Goal: Communication & Community: Answer question/provide support

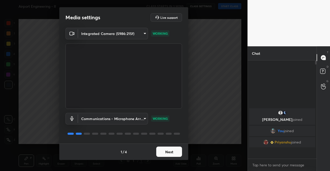
scroll to position [97, 67]
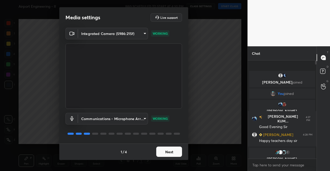
click at [159, 153] on button "Next" at bounding box center [169, 152] width 26 height 10
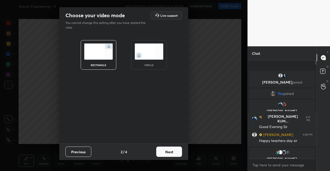
click at [159, 153] on button "Next" at bounding box center [169, 152] width 26 height 10
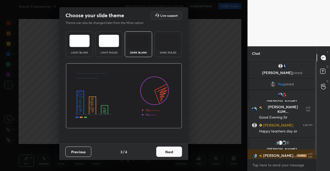
click at [172, 154] on button "Next" at bounding box center [169, 152] width 26 height 10
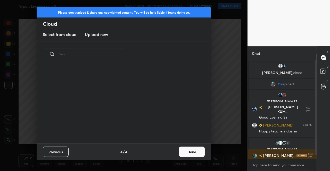
scroll to position [76, 166]
click at [101, 37] on h3 "Upload new" at bounding box center [96, 34] width 23 height 6
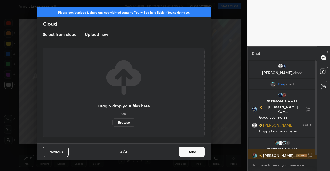
click at [125, 121] on label "Browse" at bounding box center [123, 123] width 23 height 8
click at [112, 121] on input "Browse" at bounding box center [112, 123] width 0 height 8
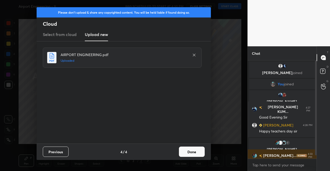
drag, startPoint x: 193, startPoint y: 156, endPoint x: 191, endPoint y: 139, distance: 17.5
click at [194, 156] on button "Done" at bounding box center [192, 152] width 26 height 10
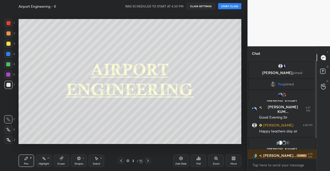
click at [224, 5] on button "START CLASS" at bounding box center [229, 6] width 23 height 6
click at [174, 7] on icon "button" at bounding box center [172, 6] width 2 height 3
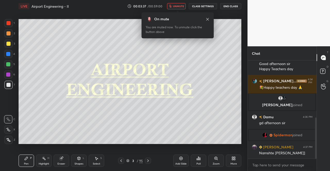
scroll to position [155, 0]
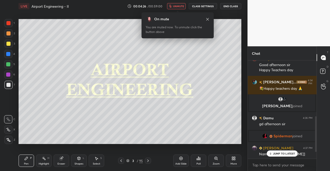
click at [209, 19] on icon at bounding box center [208, 19] width 4 height 4
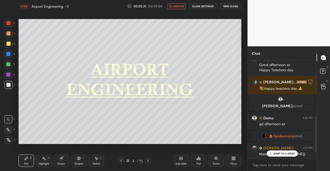
click at [180, 7] on span "unmute" at bounding box center [178, 6] width 11 height 4
click at [8, 43] on div at bounding box center [8, 44] width 4 height 4
click at [179, 6] on span "mute" at bounding box center [178, 6] width 7 height 4
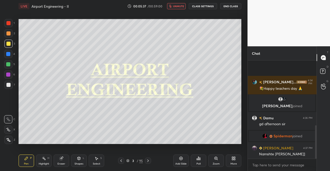
scroll to position [191, 0]
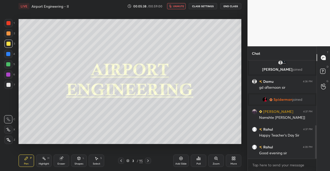
click at [179, 6] on span "unmute" at bounding box center [178, 6] width 11 height 4
click at [10, 45] on div at bounding box center [8, 44] width 4 height 4
click at [10, 140] on icon at bounding box center [8, 140] width 5 height 4
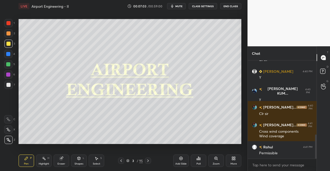
scroll to position [320, 0]
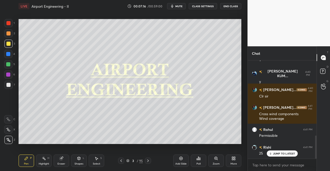
click at [128, 162] on icon at bounding box center [128, 161] width 3 height 1
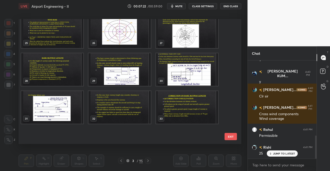
scroll to position [258, 0]
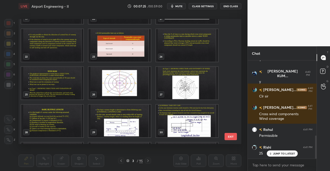
click at [51, 83] on img "grid" at bounding box center [52, 83] width 62 height 33
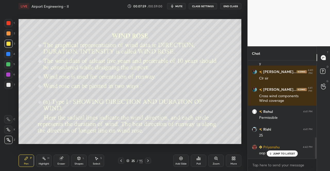
scroll to position [356, 0]
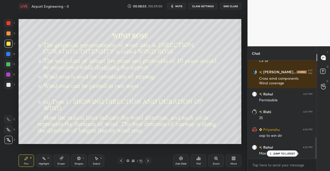
click at [79, 164] on div "Shapes" at bounding box center [79, 164] width 9 height 3
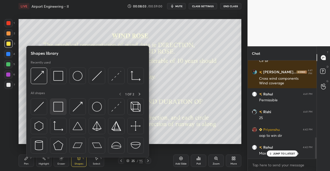
click at [61, 107] on img at bounding box center [58, 107] width 10 height 10
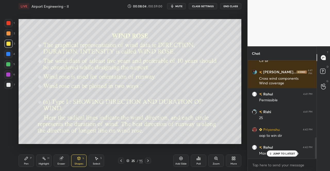
click at [7, 25] on div at bounding box center [8, 23] width 8 height 8
click at [9, 26] on div at bounding box center [8, 23] width 8 height 8
click at [29, 157] on div "Pen P" at bounding box center [26, 161] width 15 height 12
click at [27, 159] on icon at bounding box center [26, 158] width 3 height 3
click at [29, 166] on div "Pen P" at bounding box center [26, 161] width 15 height 12
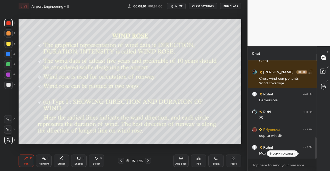
click at [26, 159] on icon at bounding box center [26, 158] width 3 height 3
click at [8, 43] on div at bounding box center [8, 44] width 4 height 4
click at [11, 45] on div at bounding box center [8, 44] width 8 height 8
click at [148, 160] on icon at bounding box center [148, 161] width 2 height 3
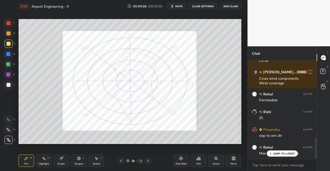
click at [79, 163] on div "Shapes" at bounding box center [79, 164] width 9 height 3
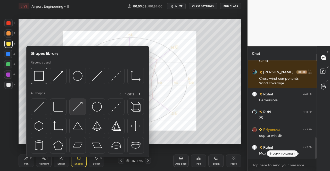
click at [77, 108] on img at bounding box center [78, 107] width 10 height 10
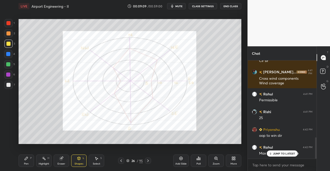
click at [8, 21] on div at bounding box center [8, 23] width 4 height 4
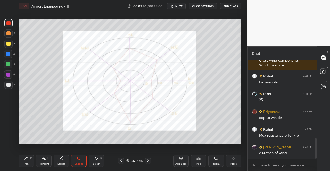
scroll to position [391, 0]
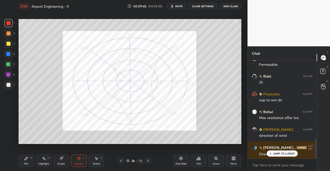
click at [23, 163] on div "Pen P" at bounding box center [26, 161] width 15 height 12
click at [7, 64] on div at bounding box center [8, 64] width 4 height 4
click at [10, 67] on div at bounding box center [8, 64] width 8 height 8
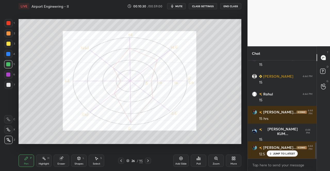
scroll to position [516, 0]
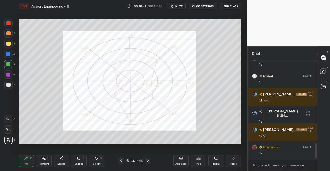
click at [10, 76] on div at bounding box center [8, 75] width 4 height 4
click at [82, 160] on div "Shapes L" at bounding box center [78, 161] width 15 height 12
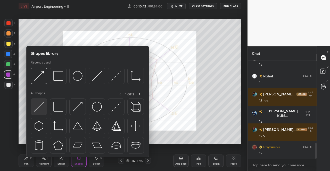
click at [43, 105] on img at bounding box center [39, 107] width 10 height 10
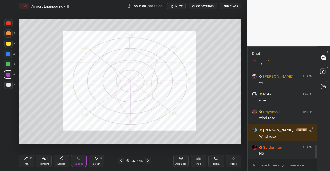
scroll to position [623, 0]
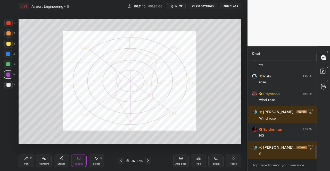
click at [5, 53] on div at bounding box center [8, 54] width 8 height 8
click at [78, 161] on icon at bounding box center [79, 159] width 4 height 4
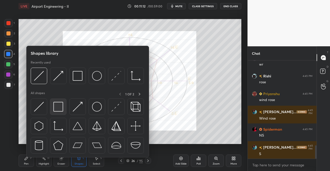
click at [60, 106] on img at bounding box center [58, 107] width 10 height 10
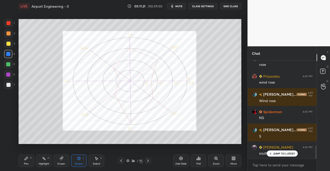
scroll to position [659, 0]
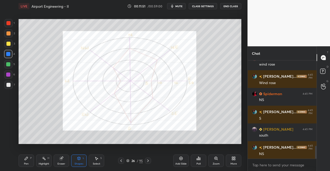
click at [146, 159] on icon at bounding box center [148, 161] width 4 height 4
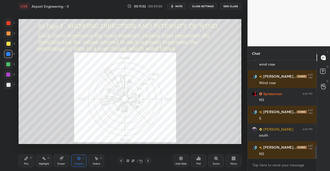
click at [24, 162] on div "Pen P" at bounding box center [26, 161] width 15 height 12
click at [23, 165] on div "Pen P" at bounding box center [26, 161] width 15 height 12
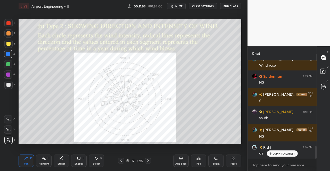
click at [82, 161] on div "Shapes L" at bounding box center [78, 161] width 15 height 12
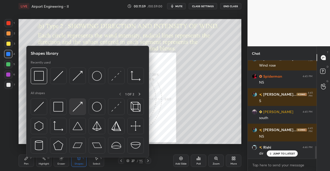
click at [76, 104] on img at bounding box center [78, 107] width 10 height 10
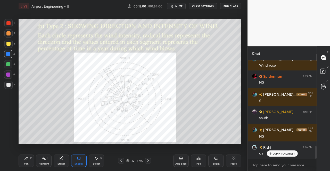
click at [2, 20] on div "1 2 3 4 5 6 7 C X Z C X Z E E Erase all H H" at bounding box center [8, 81] width 17 height 125
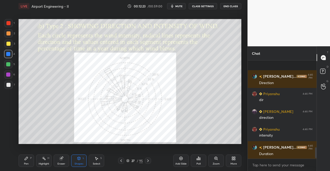
scroll to position [801, 0]
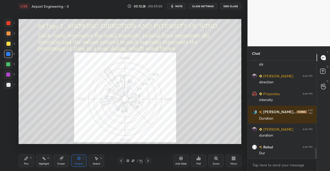
click at [22, 161] on div "Pen P" at bounding box center [26, 161] width 15 height 12
click at [24, 161] on icon at bounding box center [26, 159] width 4 height 4
click at [7, 24] on div at bounding box center [8, 23] width 4 height 4
click at [5, 53] on div at bounding box center [8, 54] width 8 height 8
click at [7, 64] on div at bounding box center [8, 64] width 4 height 4
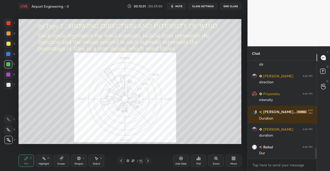
click at [6, 73] on div at bounding box center [8, 75] width 8 height 8
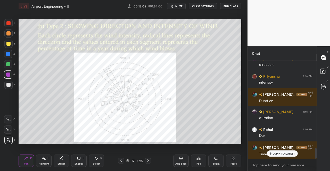
click at [7, 21] on div at bounding box center [8, 23] width 4 height 4
click at [11, 42] on div at bounding box center [8, 44] width 8 height 8
click at [182, 7] on span "mute" at bounding box center [178, 6] width 7 height 4
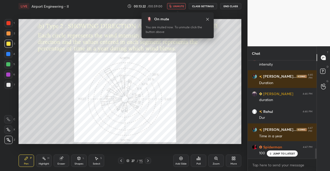
scroll to position [854, 0]
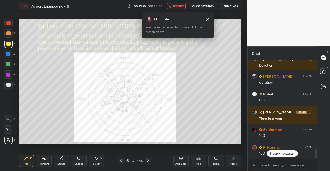
click at [9, 46] on div at bounding box center [8, 44] width 8 height 8
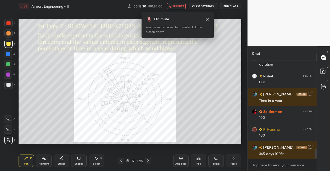
click at [7, 24] on div at bounding box center [8, 23] width 4 height 4
click at [6, 74] on div at bounding box center [8, 75] width 4 height 4
click at [8, 63] on div at bounding box center [8, 64] width 4 height 4
click at [183, 6] on span "unmute" at bounding box center [178, 6] width 11 height 4
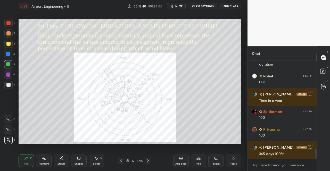
click at [7, 55] on div at bounding box center [8, 54] width 4 height 4
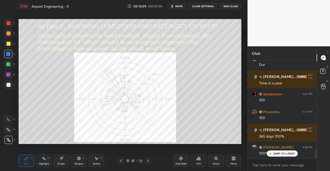
click at [148, 162] on icon at bounding box center [148, 161] width 4 height 4
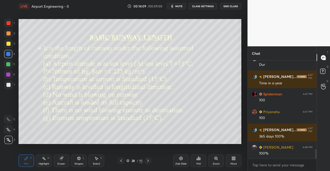
scroll to position [908, 0]
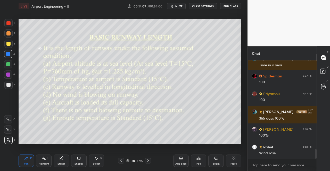
click at [22, 163] on div "Pen P" at bounding box center [26, 161] width 15 height 12
click at [24, 163] on div "Pen" at bounding box center [26, 164] width 5 height 3
click at [81, 162] on div "Shapes L" at bounding box center [78, 161] width 15 height 12
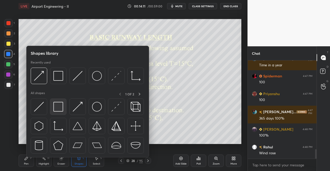
click at [55, 108] on img at bounding box center [58, 107] width 10 height 10
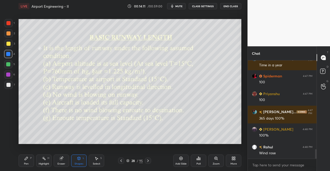
click at [8, 44] on div at bounding box center [8, 44] width 4 height 4
click at [25, 156] on div "Pen P" at bounding box center [26, 161] width 15 height 12
click at [26, 153] on div "Pen P Highlight H Eraser Shapes L Select S 28 / 95 Add Slide Poll Zoom More" at bounding box center [130, 161] width 223 height 21
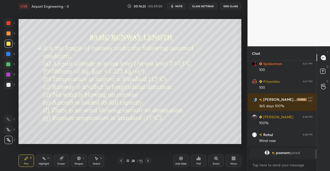
click at [73, 159] on div "Shapes L" at bounding box center [78, 161] width 15 height 12
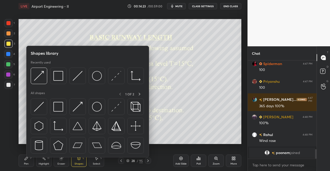
click at [61, 103] on img at bounding box center [58, 107] width 10 height 10
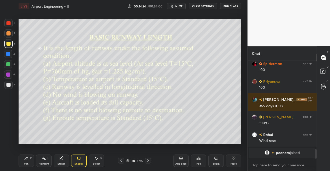
click at [12, 45] on div "3" at bounding box center [9, 44] width 11 height 8
click at [11, 44] on div at bounding box center [8, 44] width 8 height 8
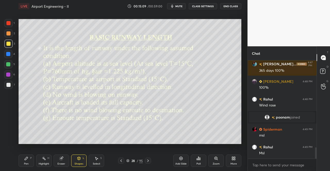
scroll to position [772, 0]
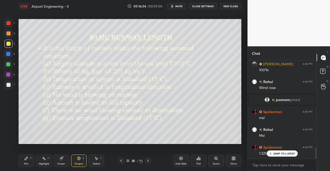
click at [27, 163] on div "Pen" at bounding box center [26, 164] width 5 height 3
click at [28, 154] on div "Pen P Highlight H Eraser Shapes L Select S 28 / 95 Add Slide Poll Zoom More" at bounding box center [130, 161] width 223 height 21
click at [148, 159] on div at bounding box center [148, 161] width 6 height 6
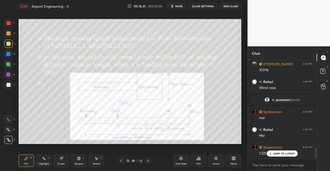
click at [76, 160] on div "Shapes L" at bounding box center [78, 161] width 15 height 12
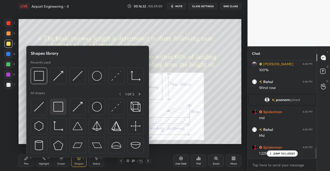
click at [53, 105] on img at bounding box center [58, 107] width 10 height 10
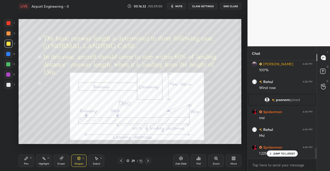
click at [8, 46] on div at bounding box center [8, 44] width 8 height 8
click at [28, 159] on icon at bounding box center [26, 159] width 4 height 4
click at [29, 154] on div "Pen P Highlight H Eraser Shapes L Select S 29 / 95 Add Slide Poll Zoom More" at bounding box center [130, 161] width 223 height 21
click at [6, 22] on div at bounding box center [8, 23] width 4 height 4
click at [13, 28] on div "1" at bounding box center [9, 24] width 10 height 10
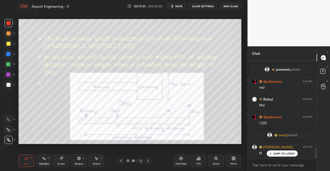
scroll to position [820, 0]
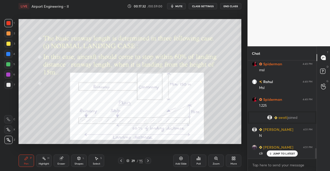
click at [148, 159] on div at bounding box center [148, 161] width 6 height 6
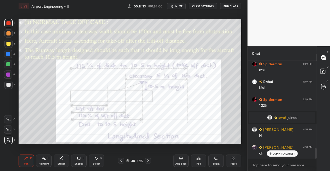
click at [73, 160] on div "Shapes L" at bounding box center [78, 161] width 15 height 12
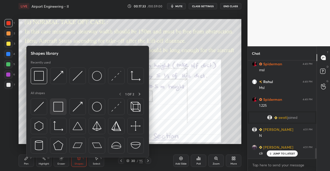
scroll to position [838, 0]
click at [55, 102] on img at bounding box center [58, 107] width 10 height 10
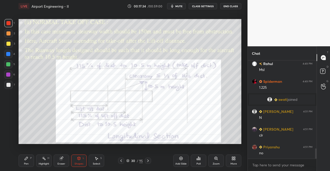
click at [10, 24] on div at bounding box center [8, 23] width 4 height 4
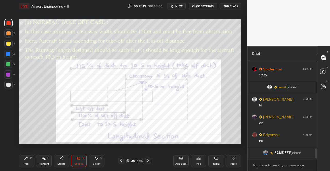
click at [120, 162] on icon at bounding box center [121, 161] width 4 height 4
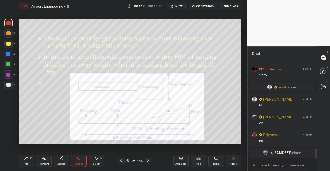
click at [28, 160] on div "Pen P" at bounding box center [26, 161] width 15 height 12
click at [32, 163] on div "Pen P" at bounding box center [26, 161] width 15 height 12
click at [147, 163] on icon at bounding box center [148, 161] width 4 height 4
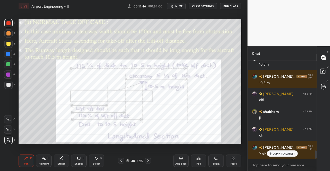
scroll to position [1090, 0]
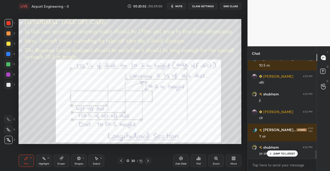
click at [148, 159] on icon at bounding box center [148, 161] width 4 height 4
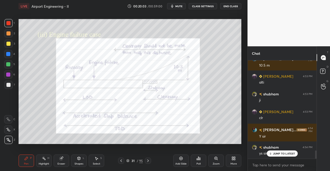
click at [79, 158] on icon at bounding box center [79, 158] width 3 height 3
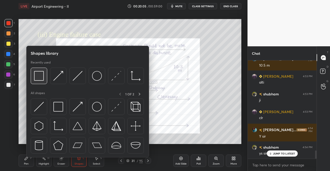
click at [42, 73] on img at bounding box center [39, 76] width 10 height 10
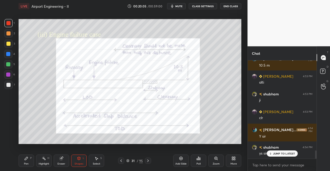
click at [79, 161] on icon at bounding box center [79, 159] width 4 height 4
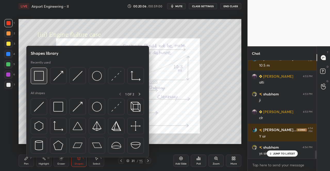
click at [40, 79] on img at bounding box center [39, 76] width 10 height 10
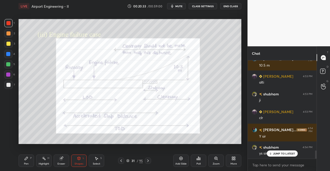
click at [19, 166] on div "Pen P" at bounding box center [26, 161] width 15 height 12
click at [25, 162] on div "Pen P" at bounding box center [26, 161] width 15 height 12
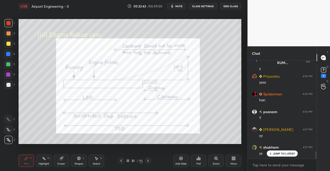
scroll to position [1245, 0]
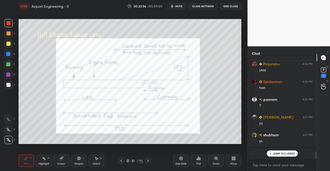
click at [62, 160] on icon at bounding box center [61, 158] width 3 height 3
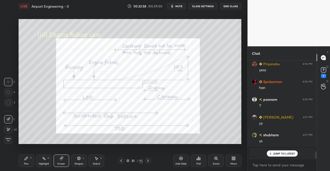
click at [28, 162] on div "Pen P" at bounding box center [26, 161] width 15 height 12
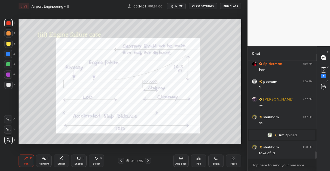
scroll to position [1281, 0]
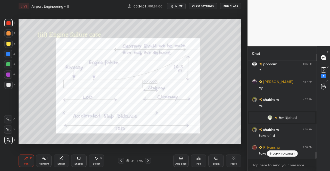
click at [62, 162] on div "Eraser" at bounding box center [61, 161] width 15 height 12
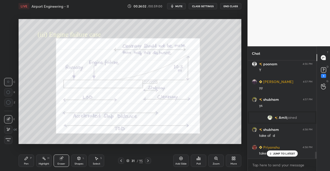
click at [73, 155] on div "Shapes L" at bounding box center [78, 161] width 15 height 12
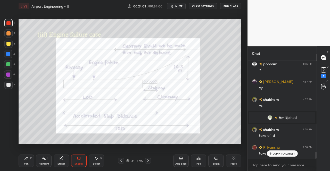
click at [83, 159] on div "L" at bounding box center [84, 158] width 2 height 3
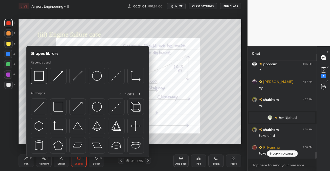
click at [64, 162] on div "Eraser" at bounding box center [61, 161] width 15 height 12
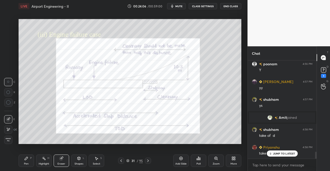
click at [25, 164] on div "Pen" at bounding box center [26, 164] width 5 height 3
click at [23, 162] on div "Pen P" at bounding box center [26, 161] width 15 height 12
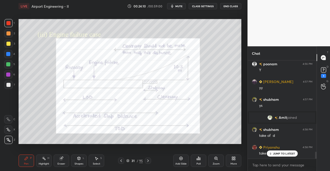
scroll to position [1293, 0]
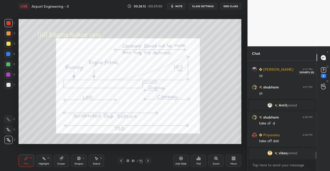
click at [329, 76] on div "D Doubts (D) 2" at bounding box center [323, 72] width 13 height 14
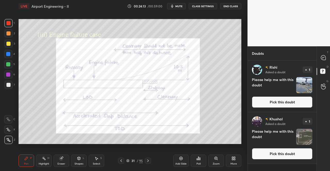
click at [300, 97] on button "Pick this doubt" at bounding box center [282, 102] width 61 height 11
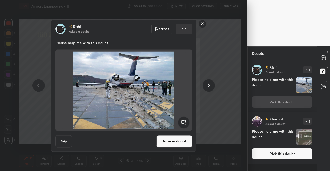
click at [174, 142] on button "Answer doubt" at bounding box center [175, 141] width 36 height 12
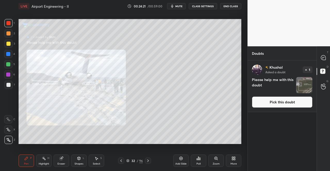
click at [216, 163] on div "Zoom" at bounding box center [216, 164] width 7 height 3
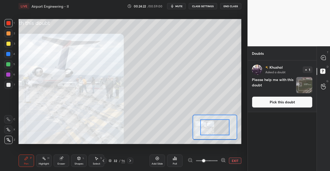
click at [210, 141] on div "Setting up your live class Poll for secs No correct answer Start poll" at bounding box center [130, 81] width 223 height 125
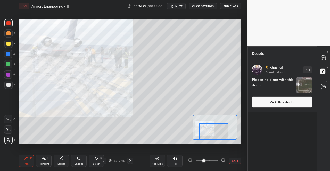
drag, startPoint x: 216, startPoint y: 127, endPoint x: 212, endPoint y: 130, distance: 5.0
click at [212, 130] on div at bounding box center [213, 132] width 29 height 16
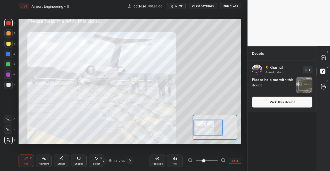
drag, startPoint x: 214, startPoint y: 130, endPoint x: 215, endPoint y: 124, distance: 5.9
click at [212, 126] on div at bounding box center [208, 128] width 29 height 16
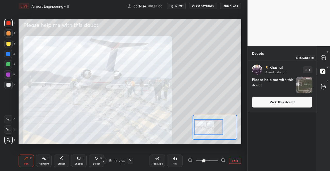
click at [324, 60] on icon at bounding box center [323, 57] width 5 height 5
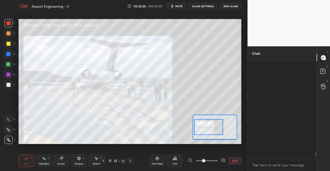
scroll to position [97, 67]
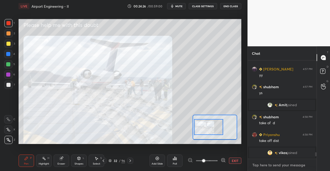
drag, startPoint x: 283, startPoint y: 162, endPoint x: 286, endPoint y: 169, distance: 8.0
click at [283, 163] on textarea at bounding box center [282, 165] width 61 height 8
click at [321, 71] on rect at bounding box center [322, 71] width 5 height 5
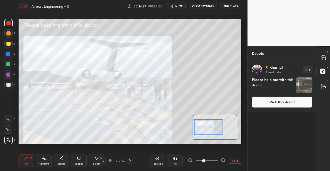
click at [287, 103] on button "Pick this doubt" at bounding box center [282, 102] width 61 height 11
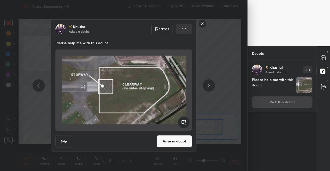
click at [176, 135] on div "Answer doubt" at bounding box center [175, 141] width 36 height 12
click at [183, 145] on button "Answer doubt" at bounding box center [175, 141] width 36 height 12
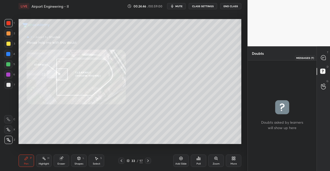
click at [325, 58] on icon at bounding box center [323, 57] width 5 height 5
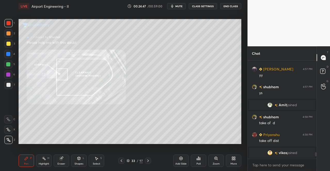
click at [215, 164] on div "Zoom" at bounding box center [216, 164] width 7 height 3
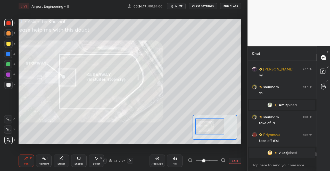
click at [17, 162] on div "LIVE Airport Engineering - II 00:24:49 / 00:59:00 mute CLASS SETTINGS End Class…" at bounding box center [130, 85] width 227 height 171
click at [105, 160] on icon at bounding box center [104, 161] width 4 height 4
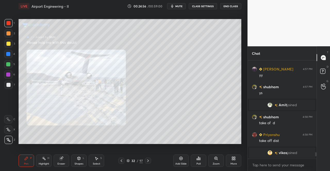
click at [105, 160] on div "32 / 97" at bounding box center [134, 161] width 77 height 6
click at [105, 159] on div "32 / 97" at bounding box center [134, 161] width 77 height 6
click at [122, 160] on icon at bounding box center [121, 161] width 4 height 4
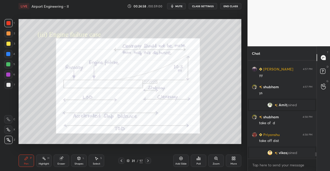
click at [121, 161] on icon at bounding box center [121, 161] width 4 height 4
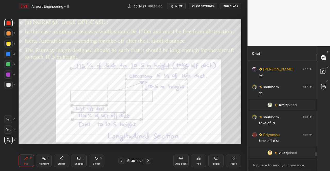
click at [122, 160] on icon at bounding box center [121, 161] width 4 height 4
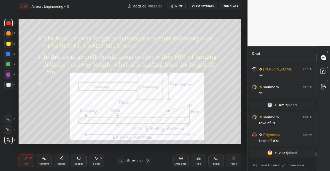
click at [148, 161] on icon at bounding box center [148, 161] width 4 height 4
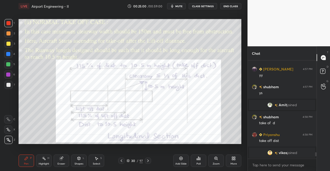
click at [148, 162] on icon at bounding box center [148, 161] width 4 height 4
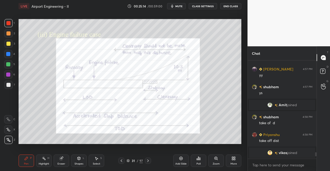
click at [148, 162] on icon at bounding box center [148, 161] width 4 height 4
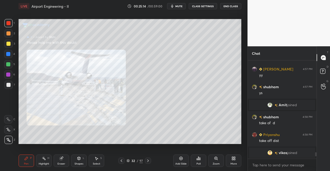
click at [147, 162] on icon at bounding box center [148, 161] width 4 height 4
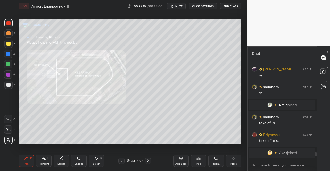
click at [149, 160] on icon at bounding box center [148, 161] width 4 height 4
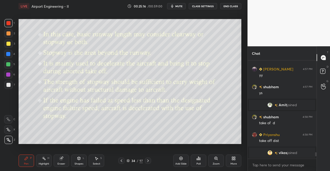
click at [150, 160] on div at bounding box center [148, 161] width 6 height 6
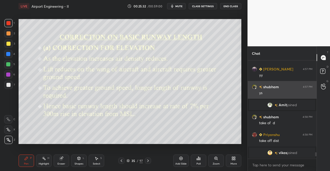
click at [77, 159] on icon at bounding box center [79, 159] width 4 height 4
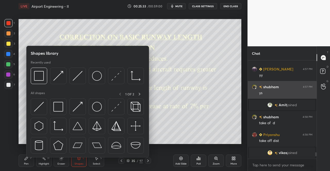
click at [60, 110] on img at bounding box center [58, 107] width 10 height 10
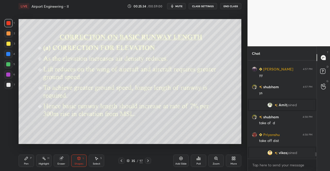
click at [10, 24] on div at bounding box center [8, 23] width 4 height 4
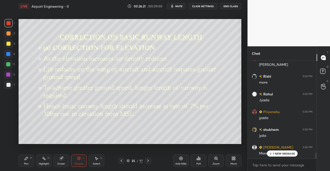
scroll to position [1570, 0]
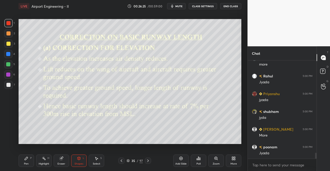
click at [26, 160] on icon at bounding box center [26, 159] width 4 height 4
click at [29, 160] on div "Pen P" at bounding box center [26, 161] width 15 height 12
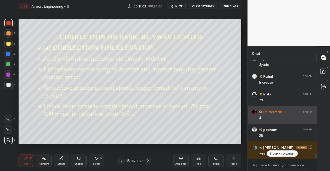
scroll to position [1677, 0]
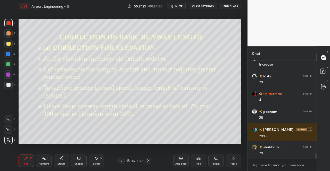
click at [148, 160] on icon at bounding box center [148, 161] width 4 height 4
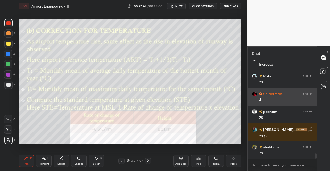
click at [81, 158] on div "Shapes L" at bounding box center [78, 161] width 15 height 12
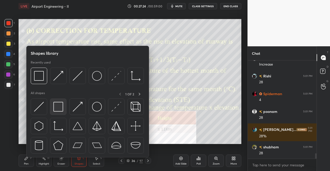
click at [57, 108] on img at bounding box center [58, 107] width 10 height 10
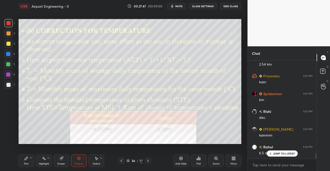
scroll to position [1801, 0]
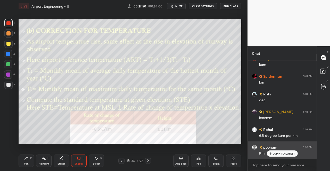
click at [280, 152] on p "JUMP TO LATEST" at bounding box center [284, 153] width 22 height 3
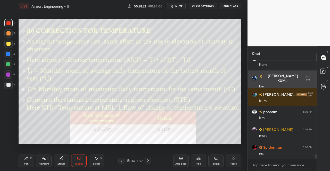
scroll to position [2068, 0]
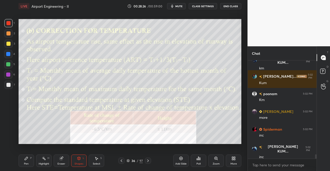
click at [26, 161] on icon at bounding box center [26, 159] width 4 height 4
click at [22, 159] on div "Pen P" at bounding box center [26, 161] width 15 height 12
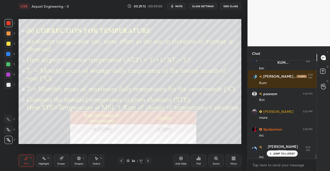
scroll to position [2086, 0]
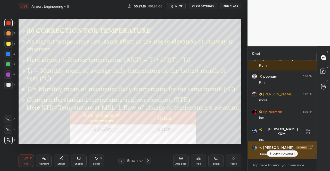
click at [281, 153] on p "JUMP TO LATEST" at bounding box center [284, 153] width 22 height 3
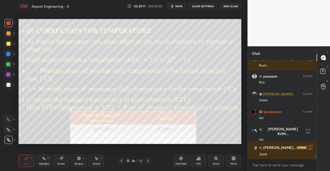
click at [62, 161] on icon at bounding box center [61, 159] width 4 height 4
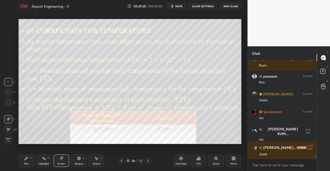
click at [23, 161] on div "Pen P" at bounding box center [26, 161] width 15 height 12
click at [27, 158] on icon at bounding box center [26, 158] width 3 height 3
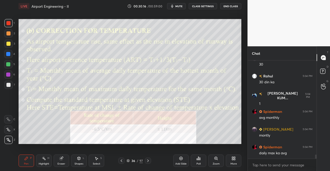
scroll to position [2299, 0]
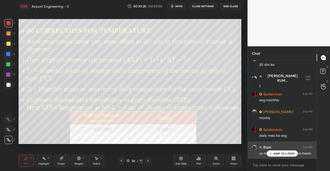
click at [275, 152] on div "JUMP TO LATEST" at bounding box center [282, 154] width 31 height 6
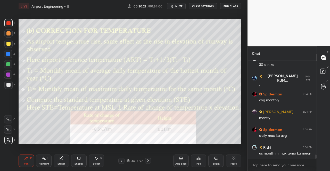
scroll to position [2317, 0]
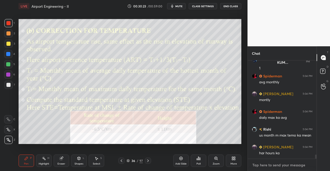
click at [283, 165] on textarea at bounding box center [282, 165] width 61 height 8
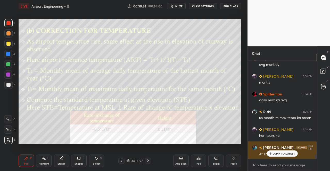
scroll to position [2353, 0]
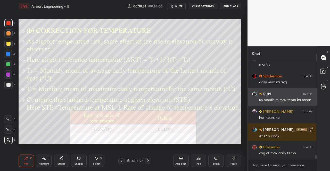
click at [280, 156] on div "[PERSON_NAME] 5:04 PM avg of max daily temp" at bounding box center [282, 151] width 69 height 18
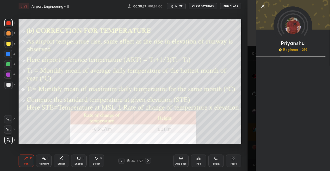
click at [250, 142] on div "[PERSON_NAME] Beginner • 219" at bounding box center [289, 85] width 83 height 171
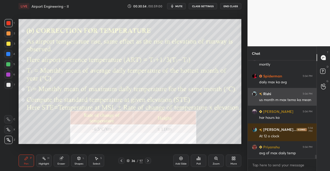
click at [15, 168] on div "1 2 3 4 5 6 7 C X Z C X Z E E Erase all H H LIVE Airport Engineering - II 00:30…" at bounding box center [121, 85] width 243 height 171
click at [18, 169] on div "LIVE Airport Engineering - II 00:30:54 / 00:59:00 mute CLASS SETTINGS End Class…" at bounding box center [130, 85] width 227 height 171
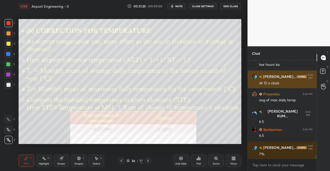
scroll to position [2424, 0]
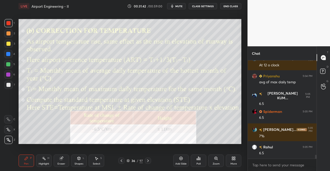
click at [144, 160] on div "36 / 97" at bounding box center [134, 161] width 33 height 6
click at [146, 160] on icon at bounding box center [148, 161] width 4 height 4
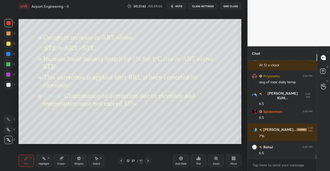
click at [20, 160] on div "Pen P" at bounding box center [26, 161] width 15 height 12
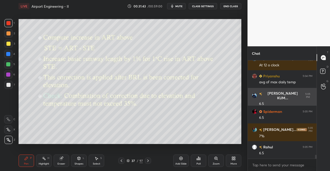
click at [23, 163] on div "Pen P" at bounding box center [26, 161] width 15 height 12
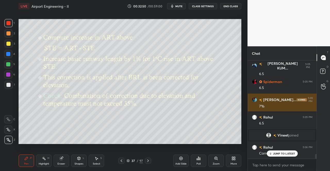
scroll to position [1979, 0]
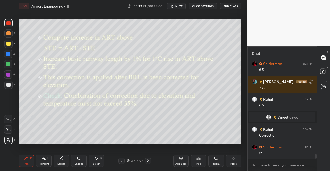
click at [118, 160] on div at bounding box center [121, 161] width 6 height 6
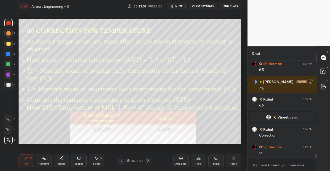
click at [120, 160] on icon at bounding box center [121, 161] width 4 height 4
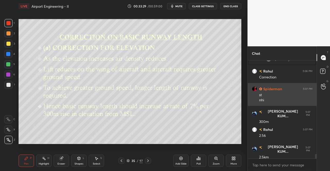
scroll to position [2056, 0]
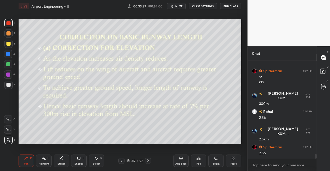
click at [144, 163] on div "35 / 97" at bounding box center [134, 161] width 33 height 6
click at [148, 160] on icon at bounding box center [148, 161] width 2 height 3
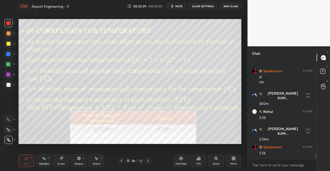
click at [148, 162] on icon at bounding box center [148, 161] width 4 height 4
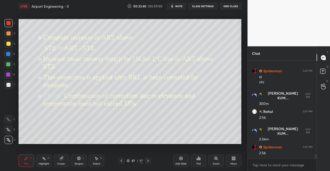
click at [149, 161] on icon at bounding box center [148, 161] width 4 height 4
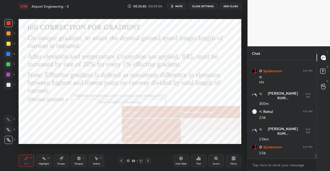
click at [119, 161] on div at bounding box center [121, 161] width 6 height 6
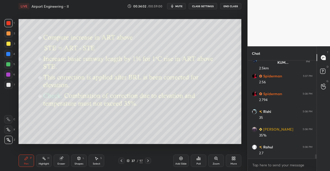
scroll to position [2145, 0]
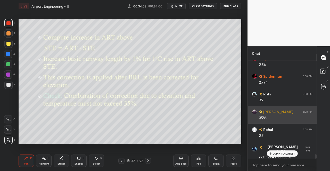
click at [149, 159] on div at bounding box center [148, 161] width 6 height 6
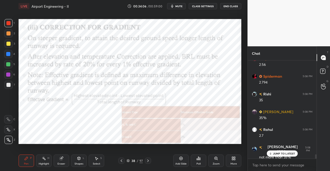
click at [24, 162] on div "Pen P" at bounding box center [26, 161] width 15 height 12
click at [26, 167] on div "Pen P" at bounding box center [26, 161] width 15 height 12
click at [76, 165] on div "Shapes" at bounding box center [79, 164] width 9 height 3
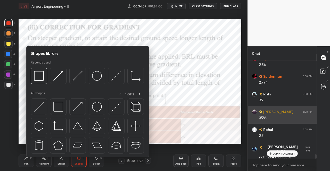
click at [37, 107] on img at bounding box center [39, 107] width 10 height 10
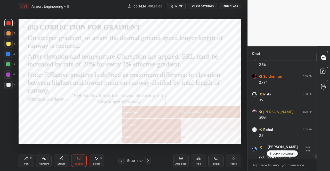
click at [124, 158] on div at bounding box center [121, 161] width 6 height 6
click at [122, 161] on icon at bounding box center [121, 161] width 4 height 4
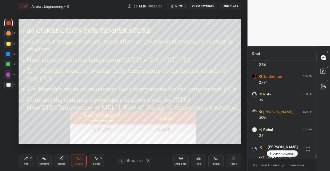
click at [122, 161] on icon at bounding box center [121, 161] width 4 height 4
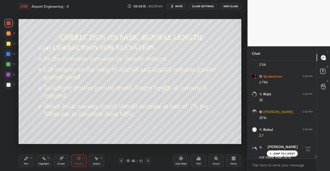
click at [122, 160] on icon at bounding box center [121, 161] width 4 height 4
click at [122, 159] on icon at bounding box center [121, 161] width 4 height 4
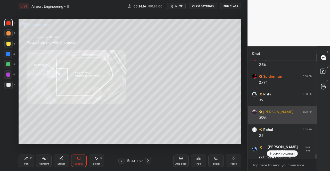
click at [123, 160] on icon at bounding box center [121, 161] width 4 height 4
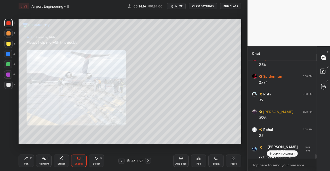
click at [124, 160] on div at bounding box center [121, 161] width 6 height 6
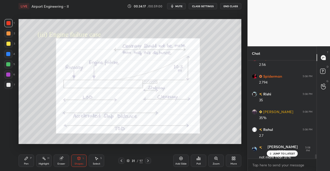
click at [124, 159] on div at bounding box center [121, 161] width 6 height 6
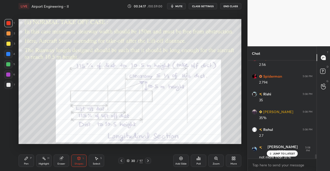
click at [124, 159] on div at bounding box center [121, 161] width 6 height 6
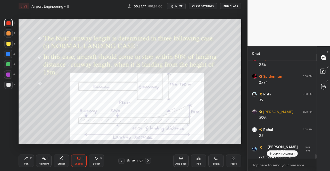
click at [124, 160] on div at bounding box center [121, 161] width 6 height 6
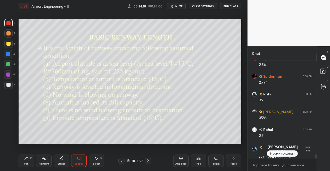
click at [125, 159] on div "28 / 97" at bounding box center [134, 161] width 33 height 6
click at [28, 163] on div "Pen" at bounding box center [26, 164] width 5 height 3
click at [22, 165] on div "Pen P" at bounding box center [26, 161] width 15 height 12
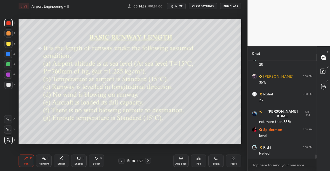
scroll to position [2198, 0]
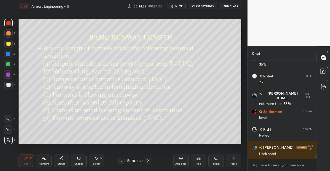
click at [147, 160] on icon at bounding box center [148, 161] width 2 height 3
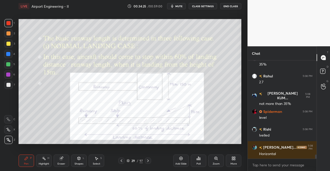
click at [147, 160] on icon at bounding box center [148, 161] width 4 height 4
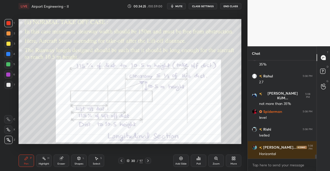
click at [146, 159] on icon at bounding box center [148, 161] width 4 height 4
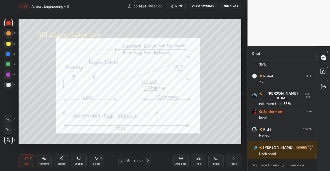
click at [147, 159] on icon at bounding box center [148, 161] width 4 height 4
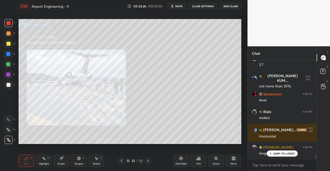
click at [148, 159] on icon at bounding box center [148, 161] width 4 height 4
click at [147, 159] on div at bounding box center [148, 161] width 6 height 6
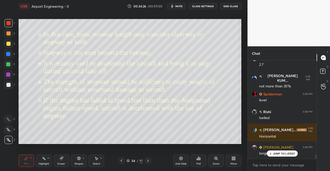
click at [148, 159] on div at bounding box center [148, 161] width 6 height 6
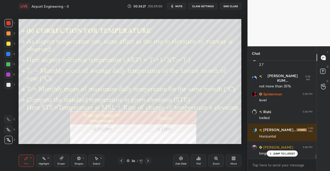
click at [148, 158] on div "Pen P Highlight H Eraser Shapes L Select S 36 / 97 Add Slide Poll Zoom More" at bounding box center [130, 161] width 223 height 21
click at [149, 158] on div at bounding box center [148, 161] width 6 height 6
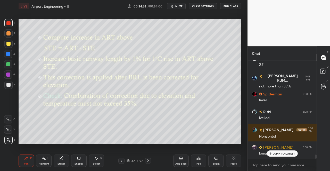
click at [149, 160] on icon at bounding box center [148, 161] width 4 height 4
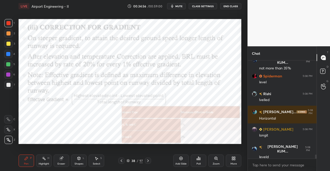
scroll to position [2246, 0]
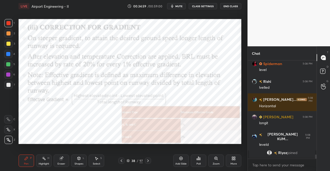
click at [24, 161] on div "Pen P" at bounding box center [26, 161] width 15 height 12
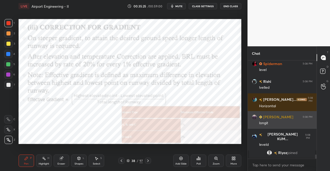
scroll to position [2252, 0]
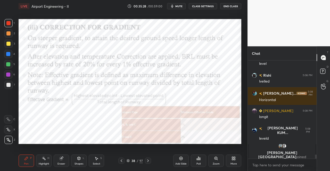
click at [78, 160] on icon at bounding box center [79, 159] width 4 height 4
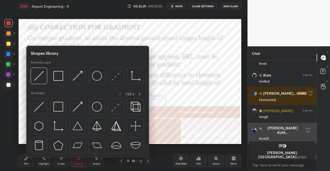
click at [37, 114] on div at bounding box center [39, 107] width 17 height 17
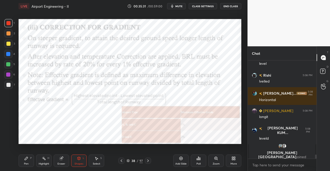
click at [24, 167] on div "Pen P Highlight H Eraser Shapes L Select S 38 / 97 Add Slide Poll Zoom More" at bounding box center [130, 161] width 223 height 21
click at [22, 163] on div "Pen P" at bounding box center [26, 161] width 15 height 12
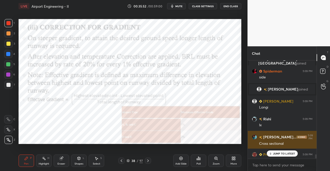
scroll to position [2260, 0]
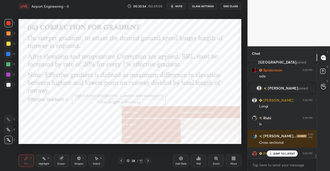
click at [294, 152] on p "JUMP TO LATEST" at bounding box center [284, 153] width 22 height 3
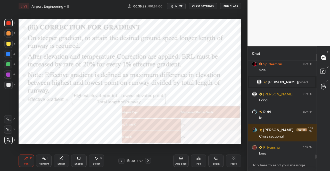
drag, startPoint x: 296, startPoint y: 169, endPoint x: 296, endPoint y: 165, distance: 3.9
click at [296, 168] on textarea at bounding box center [282, 165] width 61 height 8
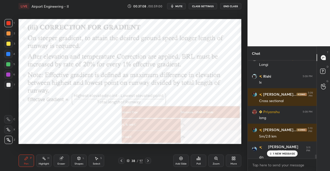
scroll to position [2324, 0]
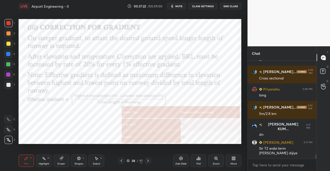
click at [121, 162] on icon at bounding box center [121, 161] width 4 height 4
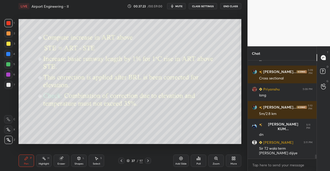
click at [121, 161] on icon at bounding box center [122, 161] width 2 height 3
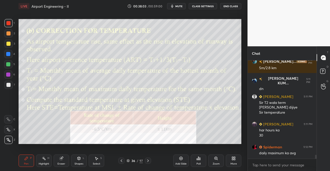
scroll to position [2387, 0]
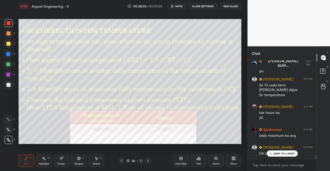
click at [146, 162] on icon at bounding box center [148, 161] width 4 height 4
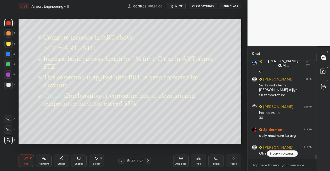
click at [147, 162] on icon at bounding box center [148, 161] width 4 height 4
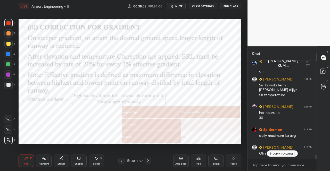
click at [147, 162] on icon at bounding box center [148, 161] width 4 height 4
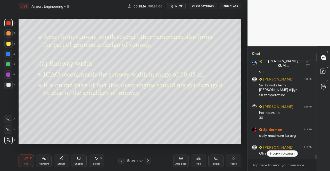
click at [77, 162] on div "Shapes L" at bounding box center [78, 161] width 15 height 12
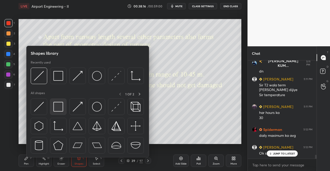
click at [58, 107] on img at bounding box center [58, 107] width 10 height 10
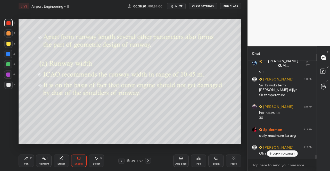
scroll to position [2400, 0]
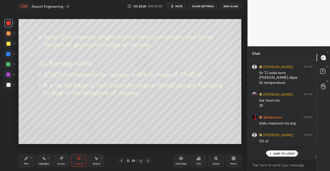
click at [29, 162] on div "Pen P" at bounding box center [26, 161] width 15 height 12
click at [29, 157] on div "Pen P" at bounding box center [26, 161] width 15 height 12
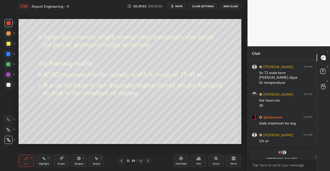
scroll to position [2418, 0]
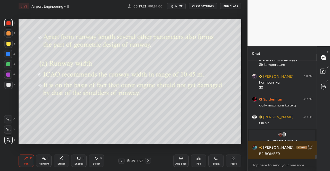
click at [241, 58] on div "Setting up your live class Poll for secs No correct answer Start poll" at bounding box center [130, 81] width 227 height 138
click at [145, 161] on div at bounding box center [148, 161] width 6 height 6
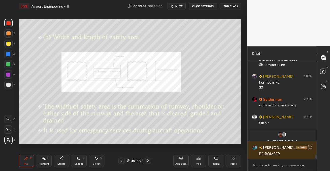
click at [80, 163] on div "Shapes" at bounding box center [79, 164] width 9 height 3
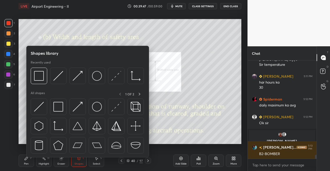
click at [41, 108] on img at bounding box center [39, 107] width 10 height 10
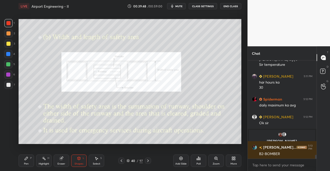
click at [8, 22] on div at bounding box center [8, 23] width 4 height 4
click at [7, 65] on div at bounding box center [8, 64] width 4 height 4
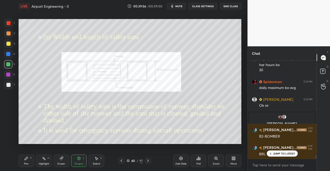
click at [27, 161] on div "Pen P" at bounding box center [26, 161] width 15 height 12
click at [30, 158] on div "Pen P" at bounding box center [26, 161] width 15 height 12
click at [9, 26] on div at bounding box center [8, 23] width 8 height 8
click at [11, 27] on div at bounding box center [8, 23] width 8 height 8
click at [7, 63] on div at bounding box center [8, 64] width 4 height 4
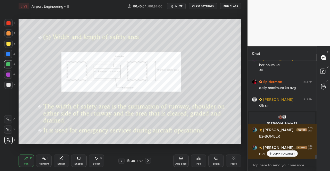
click at [9, 63] on div at bounding box center [8, 64] width 4 height 4
click at [7, 75] on div at bounding box center [8, 75] width 4 height 4
click at [14, 77] on div "6" at bounding box center [9, 75] width 11 height 8
click at [7, 86] on div at bounding box center [8, 85] width 4 height 4
click at [9, 57] on div at bounding box center [8, 54] width 8 height 8
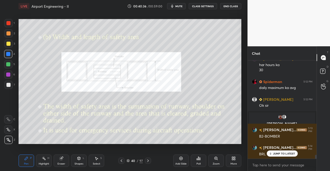
click at [7, 53] on div at bounding box center [8, 54] width 4 height 4
click at [121, 162] on icon at bounding box center [122, 161] width 2 height 3
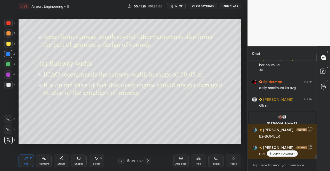
click at [121, 162] on icon at bounding box center [121, 161] width 4 height 4
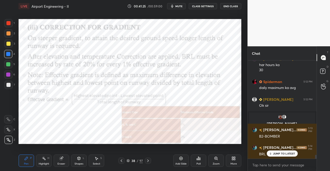
click at [120, 163] on icon at bounding box center [121, 161] width 4 height 4
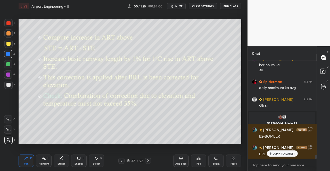
click at [120, 162] on icon at bounding box center [121, 161] width 4 height 4
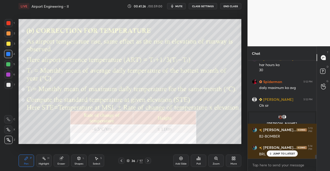
click at [120, 163] on icon at bounding box center [121, 161] width 4 height 4
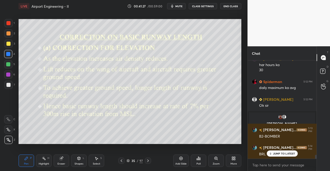
click at [120, 162] on icon at bounding box center [121, 161] width 4 height 4
click at [121, 161] on icon at bounding box center [122, 161] width 2 height 3
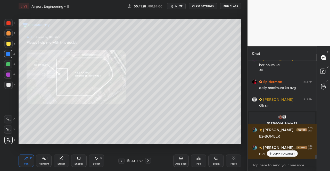
click at [122, 160] on icon at bounding box center [121, 161] width 4 height 4
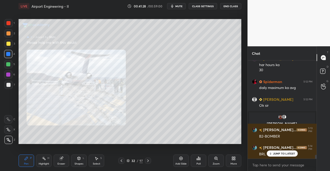
click at [121, 161] on icon at bounding box center [122, 161] width 2 height 3
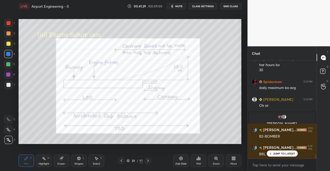
click at [121, 161] on icon at bounding box center [121, 161] width 4 height 4
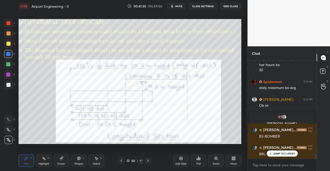
click at [122, 161] on icon at bounding box center [121, 161] width 4 height 4
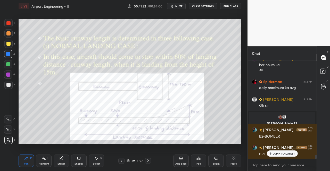
scroll to position [2448, 0]
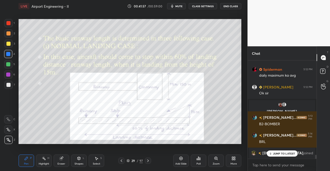
click at [148, 159] on icon at bounding box center [148, 161] width 4 height 4
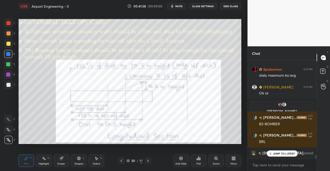
click at [149, 160] on icon at bounding box center [148, 161] width 4 height 4
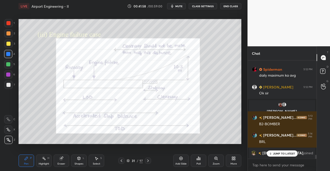
click at [149, 160] on icon at bounding box center [148, 161] width 4 height 4
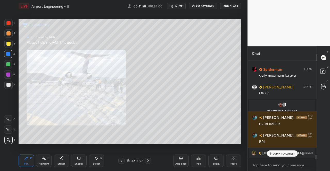
click at [149, 161] on icon at bounding box center [148, 161] width 4 height 4
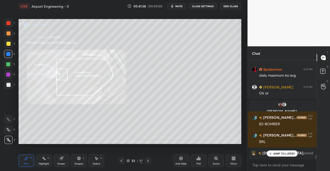
click at [149, 161] on icon at bounding box center [148, 161] width 4 height 4
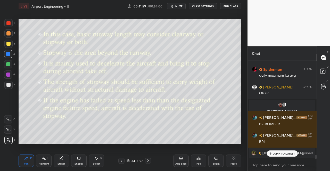
click at [150, 161] on icon at bounding box center [148, 161] width 4 height 4
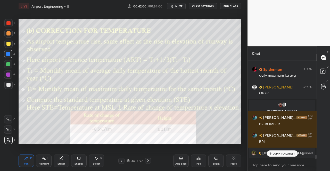
click at [150, 161] on icon at bounding box center [148, 161] width 4 height 4
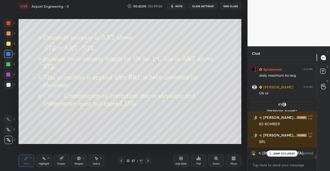
click at [150, 160] on div at bounding box center [148, 161] width 6 height 6
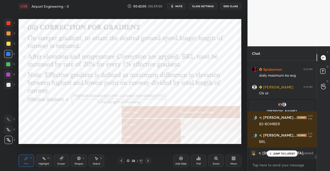
click at [150, 161] on div at bounding box center [148, 161] width 6 height 6
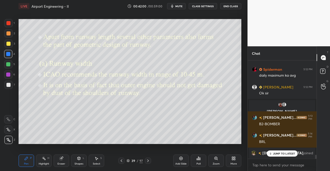
scroll to position [2466, 0]
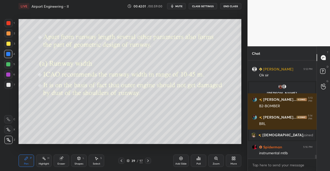
click at [149, 162] on icon at bounding box center [148, 161] width 4 height 4
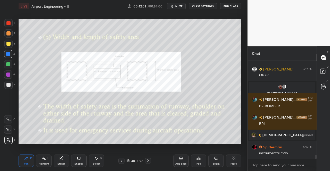
click at [150, 163] on icon at bounding box center [148, 161] width 4 height 4
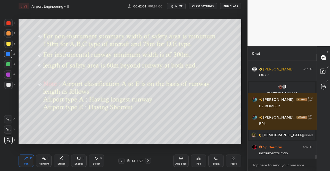
click at [121, 161] on icon at bounding box center [121, 161] width 4 height 4
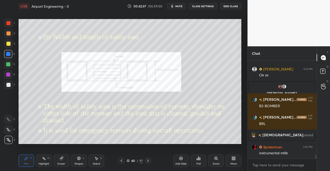
click at [122, 162] on icon at bounding box center [121, 161] width 4 height 4
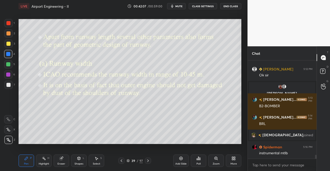
click at [122, 161] on icon at bounding box center [121, 161] width 4 height 4
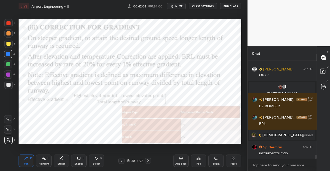
click at [122, 161] on icon at bounding box center [121, 161] width 4 height 4
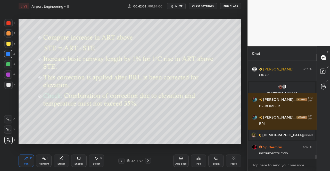
click at [122, 162] on icon at bounding box center [121, 161] width 4 height 4
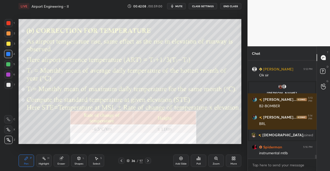
click at [122, 162] on icon at bounding box center [121, 161] width 4 height 4
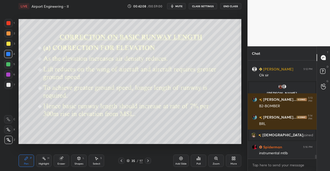
click at [123, 161] on icon at bounding box center [121, 161] width 4 height 4
click at [122, 162] on icon at bounding box center [121, 161] width 4 height 4
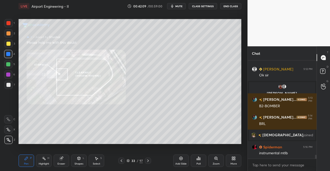
click at [122, 161] on icon at bounding box center [121, 161] width 4 height 4
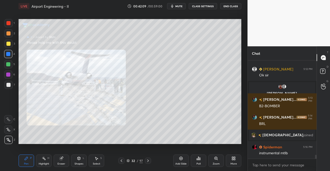
click at [122, 162] on icon at bounding box center [121, 161] width 4 height 4
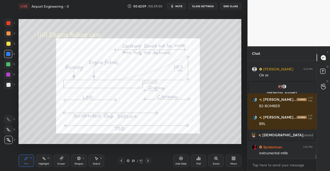
click at [122, 161] on icon at bounding box center [121, 161] width 4 height 4
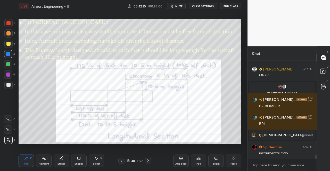
click at [122, 161] on icon at bounding box center [121, 161] width 4 height 4
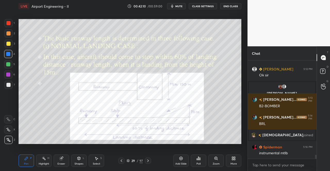
click at [121, 161] on icon at bounding box center [121, 161] width 4 height 4
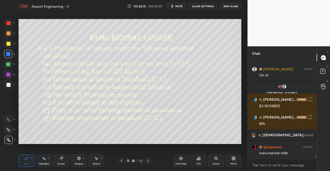
click at [121, 160] on icon at bounding box center [122, 161] width 2 height 3
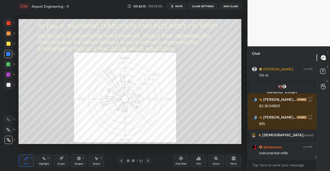
click at [122, 160] on icon at bounding box center [121, 161] width 4 height 4
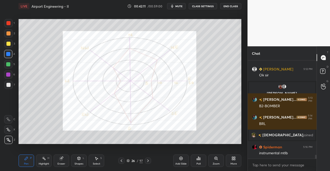
click at [122, 159] on div at bounding box center [121, 161] width 6 height 6
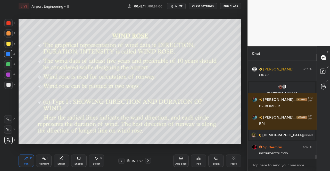
click at [122, 159] on div at bounding box center [121, 161] width 6 height 6
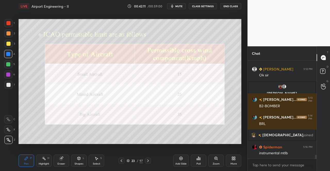
click at [122, 160] on icon at bounding box center [122, 161] width 2 height 3
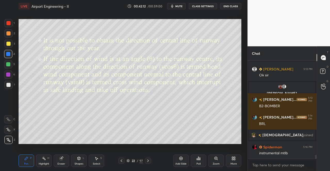
click at [122, 160] on icon at bounding box center [122, 161] width 2 height 3
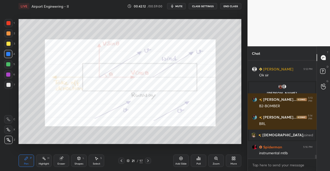
click at [122, 161] on icon at bounding box center [121, 161] width 4 height 4
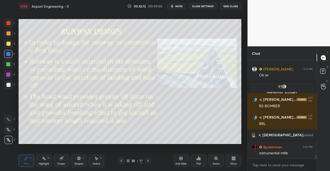
click at [122, 161] on icon at bounding box center [121, 161] width 4 height 4
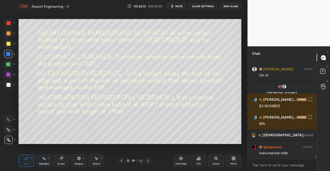
click at [122, 161] on icon at bounding box center [121, 161] width 4 height 4
click at [122, 162] on icon at bounding box center [121, 161] width 4 height 4
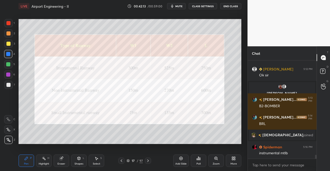
click at [122, 162] on icon at bounding box center [121, 161] width 4 height 4
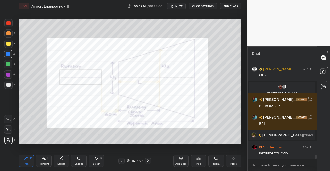
click at [122, 162] on icon at bounding box center [121, 161] width 4 height 4
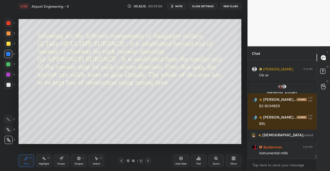
click at [150, 161] on div at bounding box center [148, 161] width 6 height 6
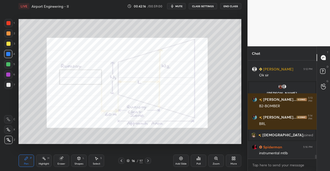
click at [149, 160] on icon at bounding box center [148, 161] width 4 height 4
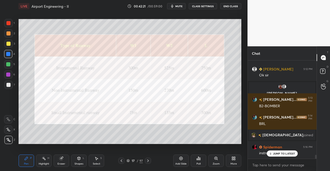
scroll to position [2483, 0]
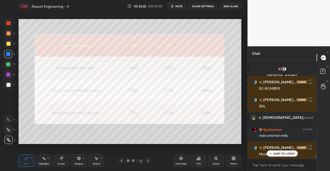
click at [150, 157] on div "Pen P Highlight H Eraser Shapes L Select S 17 / 97 Add Slide Poll Zoom More" at bounding box center [130, 161] width 223 height 21
click at [149, 161] on icon at bounding box center [148, 161] width 4 height 4
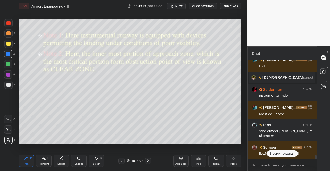
scroll to position [2542, 0]
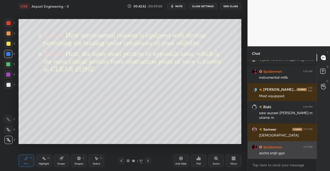
click at [275, 154] on div "accha smjh gya" at bounding box center [285, 153] width 53 height 5
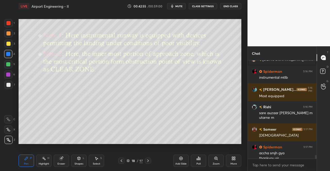
scroll to position [2547, 0]
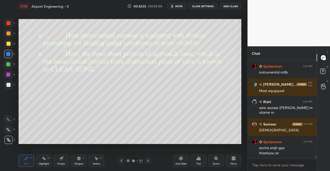
click at [149, 162] on icon at bounding box center [148, 161] width 4 height 4
click at [150, 161] on icon at bounding box center [148, 161] width 4 height 4
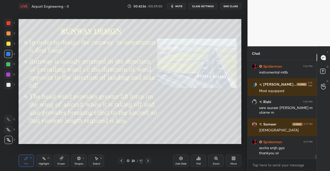
click at [150, 161] on icon at bounding box center [148, 161] width 4 height 4
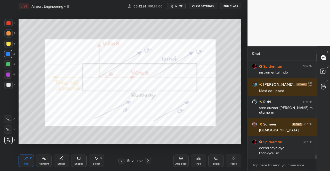
click at [151, 161] on div at bounding box center [148, 161] width 6 height 6
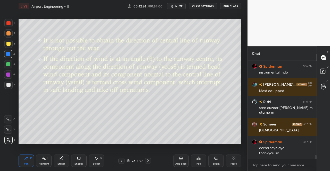
click at [151, 161] on div "22 / 97" at bounding box center [134, 161] width 77 height 6
click at [150, 161] on icon at bounding box center [148, 161] width 4 height 4
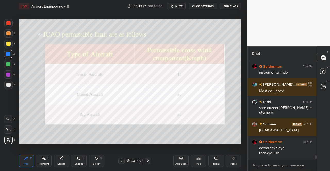
click at [150, 161] on icon at bounding box center [148, 161] width 4 height 4
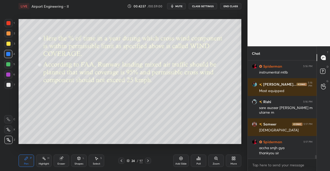
click at [149, 160] on icon at bounding box center [148, 161] width 4 height 4
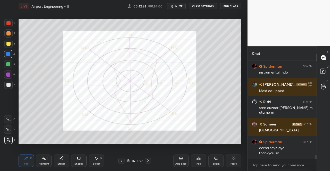
click at [150, 160] on icon at bounding box center [148, 161] width 4 height 4
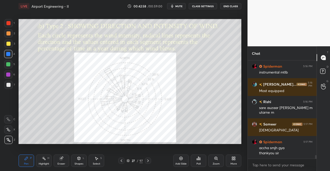
click at [149, 160] on icon at bounding box center [148, 161] width 4 height 4
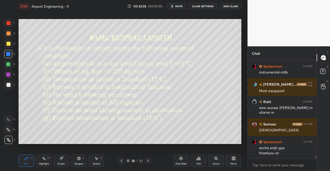
click at [149, 160] on icon at bounding box center [148, 161] width 4 height 4
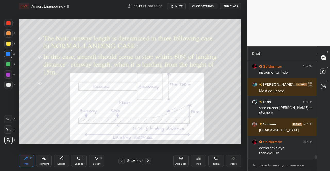
click at [149, 160] on icon at bounding box center [148, 161] width 4 height 4
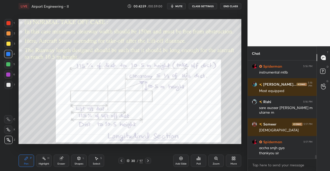
click at [149, 160] on icon at bounding box center [148, 161] width 4 height 4
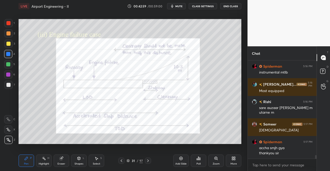
click at [149, 161] on icon at bounding box center [148, 161] width 4 height 4
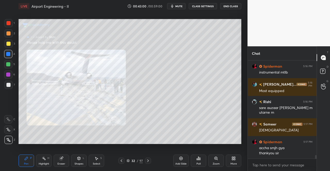
click at [150, 161] on icon at bounding box center [148, 161] width 4 height 4
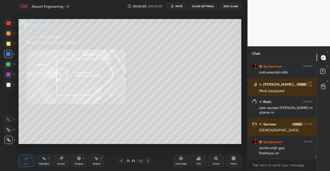
click at [150, 160] on icon at bounding box center [148, 161] width 4 height 4
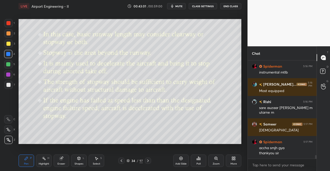
click at [150, 160] on icon at bounding box center [148, 161] width 4 height 4
click at [150, 160] on div at bounding box center [148, 161] width 6 height 6
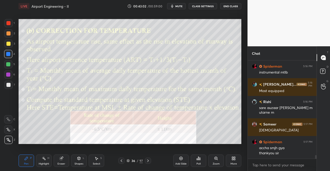
click at [149, 161] on icon at bounding box center [148, 161] width 4 height 4
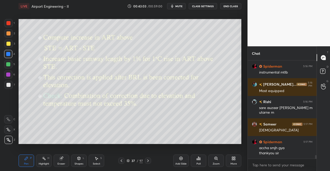
click at [148, 161] on icon at bounding box center [148, 161] width 4 height 4
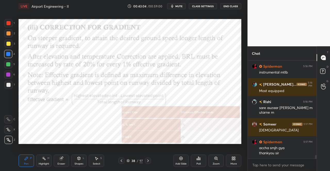
click at [149, 161] on icon at bounding box center [148, 161] width 2 height 3
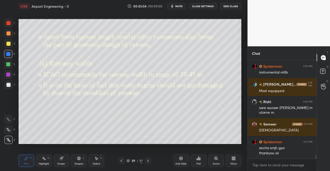
click at [148, 161] on icon at bounding box center [148, 161] width 4 height 4
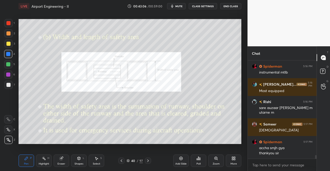
click at [148, 161] on icon at bounding box center [148, 161] width 4 height 4
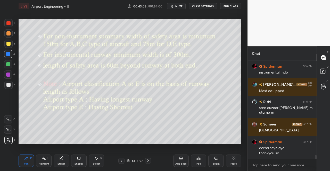
scroll to position [2559, 0]
click at [123, 161] on icon at bounding box center [121, 161] width 4 height 4
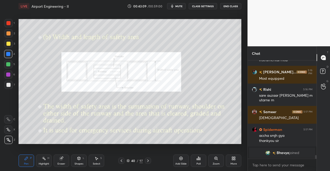
click at [122, 161] on icon at bounding box center [121, 161] width 4 height 4
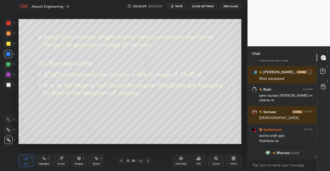
click at [124, 161] on div "39 / 97" at bounding box center [134, 161] width 33 height 6
click at [148, 160] on icon at bounding box center [148, 161] width 4 height 4
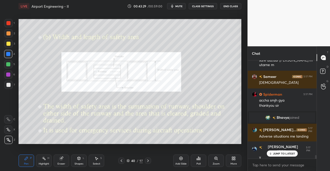
scroll to position [2525, 0]
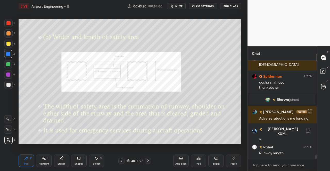
click at [146, 162] on icon at bounding box center [148, 161] width 4 height 4
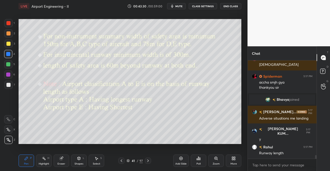
click at [148, 160] on icon at bounding box center [148, 161] width 4 height 4
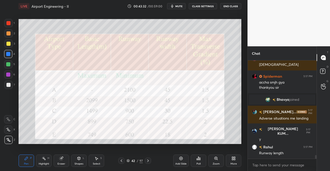
click at [36, 163] on div "Pen P Highlight H Eraser Shapes L Select S" at bounding box center [57, 161] width 77 height 12
click at [27, 159] on icon at bounding box center [26, 158] width 3 height 3
click at [7, 24] on div at bounding box center [8, 23] width 4 height 4
click at [7, 25] on div at bounding box center [8, 23] width 8 height 8
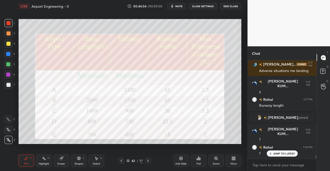
scroll to position [2579, 0]
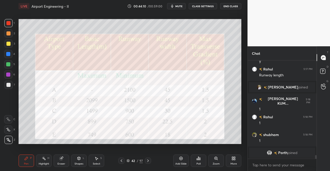
click at [120, 160] on icon at bounding box center [121, 161] width 4 height 4
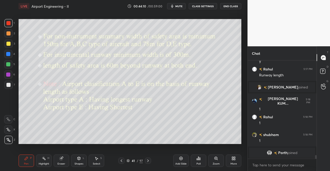
click at [121, 161] on icon at bounding box center [121, 161] width 4 height 4
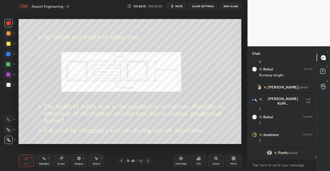
click at [121, 161] on icon at bounding box center [122, 161] width 2 height 3
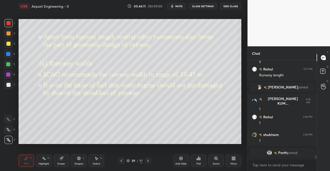
click at [122, 160] on icon at bounding box center [121, 161] width 4 height 4
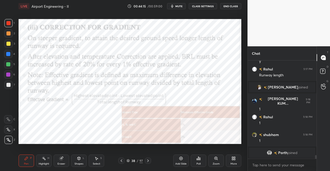
click at [149, 160] on icon at bounding box center [148, 161] width 4 height 4
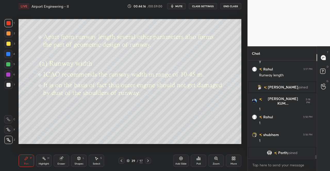
click at [148, 160] on icon at bounding box center [148, 161] width 4 height 4
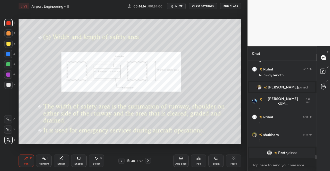
click at [148, 159] on icon at bounding box center [148, 161] width 4 height 4
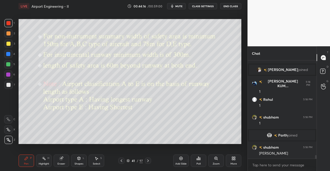
click at [148, 160] on icon at bounding box center [148, 161] width 4 height 4
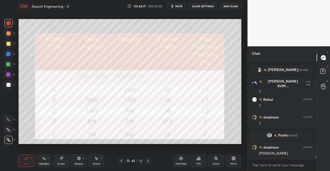
click at [149, 159] on div at bounding box center [148, 161] width 6 height 6
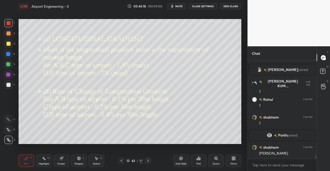
click at [120, 161] on icon at bounding box center [121, 161] width 4 height 4
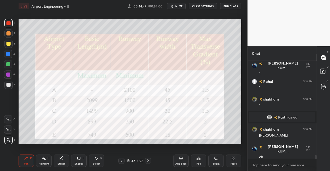
scroll to position [2597, 0]
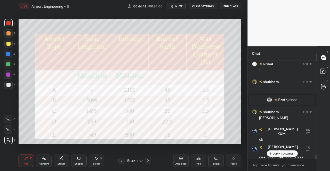
click at [148, 161] on icon at bounding box center [148, 161] width 4 height 4
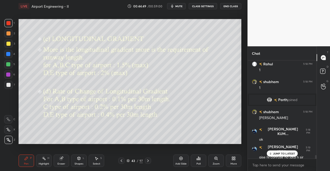
click at [285, 154] on p "JUMP TO LATEST" at bounding box center [284, 153] width 22 height 3
click at [20, 159] on div "Pen P" at bounding box center [26, 161] width 15 height 12
click at [24, 153] on div "Pen P Highlight H Eraser Shapes L Select S 43 / 97 Add Slide Poll Zoom More" at bounding box center [130, 161] width 223 height 21
click at [7, 19] on div at bounding box center [8, 23] width 8 height 8
click at [10, 22] on div at bounding box center [8, 23] width 4 height 4
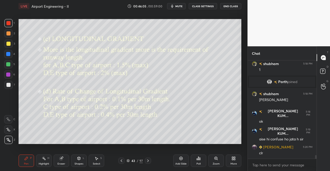
scroll to position [2633, 0]
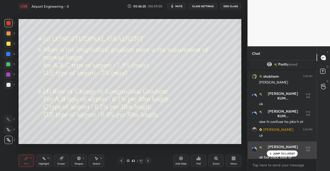
click at [276, 156] on div "JUMP TO LATEST" at bounding box center [282, 154] width 31 height 6
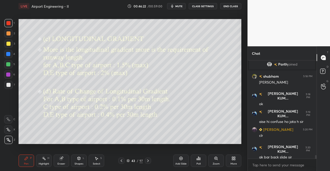
click at [121, 160] on icon at bounding box center [121, 161] width 4 height 4
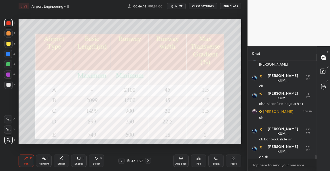
scroll to position [2669, 0]
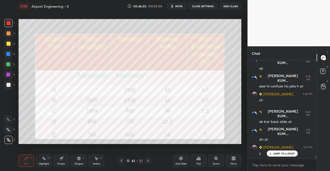
click at [147, 161] on icon at bounding box center [148, 161] width 4 height 4
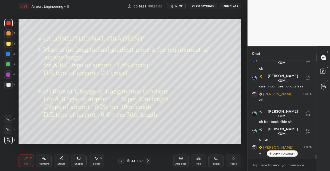
scroll to position [2687, 0]
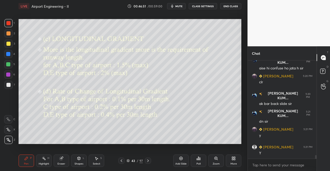
click at [21, 162] on div "Pen P" at bounding box center [26, 161] width 15 height 12
click at [26, 159] on icon at bounding box center [26, 158] width 3 height 3
click at [8, 45] on div at bounding box center [8, 44] width 4 height 4
click at [15, 46] on div "1 2 3 4 5 6 7 C X Z C X Z E E Erase all H H" at bounding box center [8, 81] width 17 height 125
click at [148, 161] on icon at bounding box center [148, 161] width 4 height 4
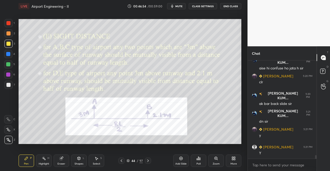
click at [79, 162] on div "Shapes L" at bounding box center [78, 161] width 15 height 12
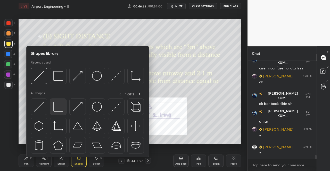
click at [56, 109] on img at bounding box center [58, 107] width 10 height 10
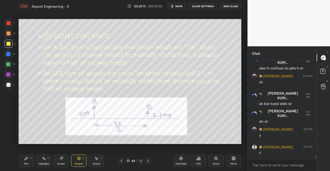
click at [27, 162] on div "Pen P" at bounding box center [26, 161] width 15 height 12
click at [26, 162] on div "Pen P" at bounding box center [26, 161] width 15 height 12
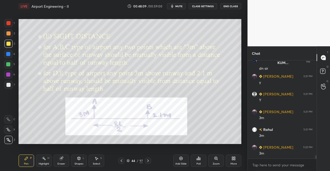
scroll to position [2758, 0]
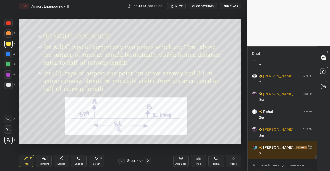
click at [149, 161] on icon at bounding box center [148, 161] width 4 height 4
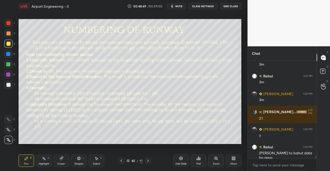
scroll to position [2811, 0]
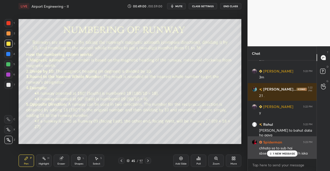
click at [281, 154] on p "1 NEW MESSAGE" at bounding box center [284, 153] width 22 height 3
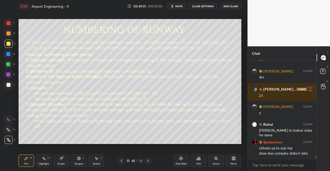
scroll to position [2834, 0]
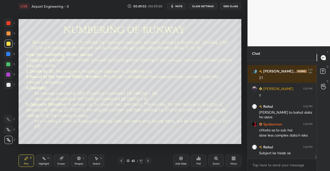
click at [33, 160] on div "Pen P" at bounding box center [26, 161] width 15 height 12
click at [8, 46] on div at bounding box center [8, 44] width 8 height 8
click at [11, 44] on div at bounding box center [8, 44] width 8 height 8
click at [23, 157] on div "Pen P" at bounding box center [26, 161] width 15 height 12
click at [25, 157] on div "Pen P" at bounding box center [26, 161] width 15 height 12
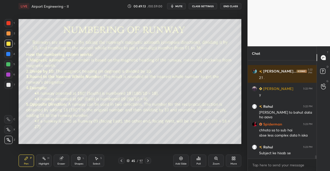
click at [81, 162] on div "Shapes L" at bounding box center [78, 161] width 15 height 12
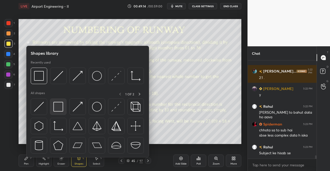
click at [61, 107] on img at bounding box center [58, 107] width 10 height 10
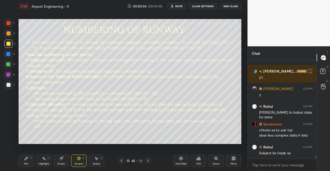
click at [26, 161] on icon at bounding box center [26, 159] width 4 height 4
click at [27, 161] on icon at bounding box center [26, 159] width 4 height 4
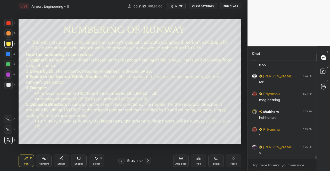
scroll to position [3101, 0]
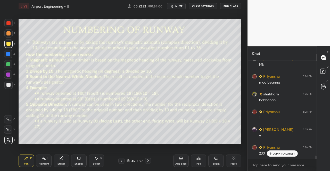
click at [128, 160] on icon at bounding box center [128, 160] width 3 height 1
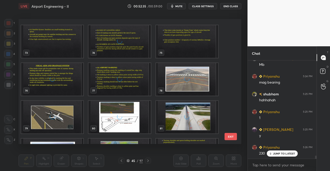
scroll to position [962, 0]
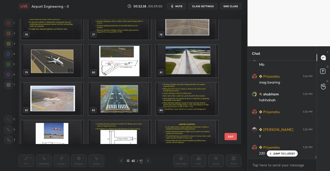
click at [118, 92] on img "grid" at bounding box center [119, 99] width 62 height 33
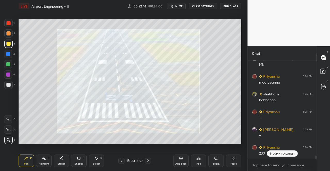
click at [128, 161] on icon at bounding box center [128, 161] width 3 height 3
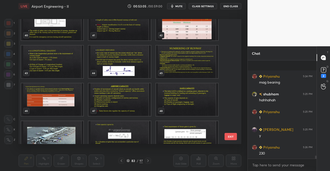
scroll to position [3145, 0]
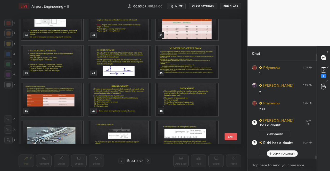
click at [186, 59] on img "grid" at bounding box center [187, 62] width 62 height 33
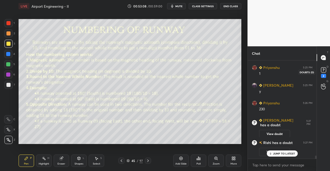
click at [323, 71] on rect at bounding box center [323, 70] width 5 height 5
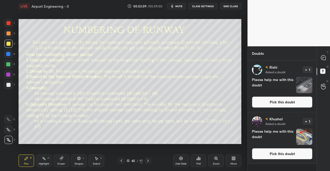
click at [300, 101] on button "Pick this doubt" at bounding box center [282, 102] width 61 height 11
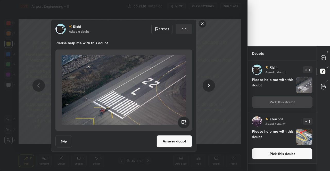
click at [177, 137] on button "Answer doubt" at bounding box center [175, 141] width 36 height 12
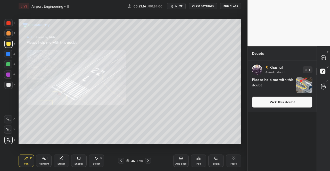
click at [296, 103] on button "Pick this doubt" at bounding box center [282, 102] width 61 height 11
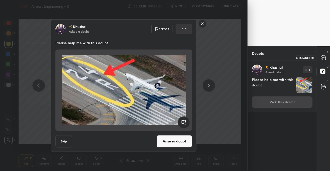
click at [324, 58] on icon at bounding box center [323, 57] width 5 height 5
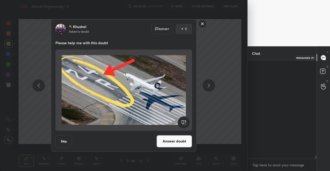
scroll to position [97, 67]
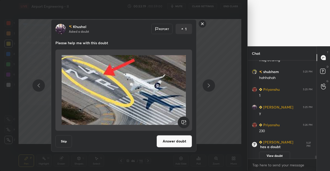
click at [201, 23] on rect at bounding box center [203, 24] width 8 height 8
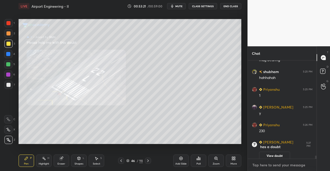
click at [293, 166] on textarea at bounding box center [282, 165] width 61 height 8
click at [327, 58] on div at bounding box center [323, 57] width 10 height 9
click at [285, 168] on textarea at bounding box center [282, 165] width 61 height 8
click at [124, 159] on div at bounding box center [121, 161] width 6 height 6
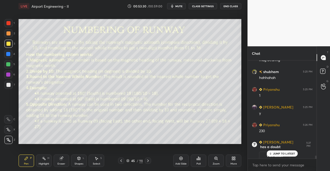
scroll to position [3069, 0]
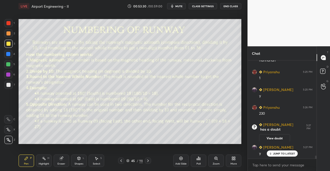
click at [150, 160] on div at bounding box center [148, 161] width 6 height 6
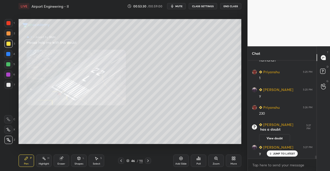
click at [151, 161] on div at bounding box center [148, 161] width 6 height 6
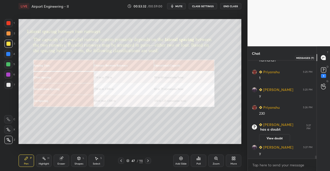
click at [325, 56] on icon at bounding box center [323, 57] width 5 height 5
click at [22, 168] on div "Pen P Highlight H Eraser Shapes L Select S 47 / 98 Add Slide Poll Zoom More" at bounding box center [130, 161] width 223 height 21
click at [22, 161] on div "Pen P" at bounding box center [26, 161] width 15 height 12
click at [7, 22] on div at bounding box center [8, 23] width 4 height 4
click at [16, 26] on div "1 2 3 4 5 6 7 C X Z C X Z E E Erase all H H" at bounding box center [8, 81] width 17 height 125
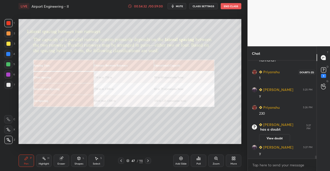
click at [327, 75] on div "1" at bounding box center [324, 72] width 8 height 12
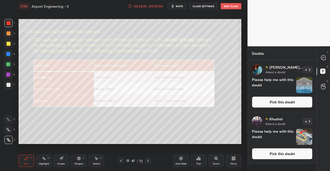
click at [304, 101] on button "Pick this doubt" at bounding box center [282, 102] width 61 height 11
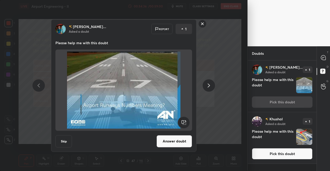
click at [177, 140] on button "Answer doubt" at bounding box center [175, 141] width 36 height 12
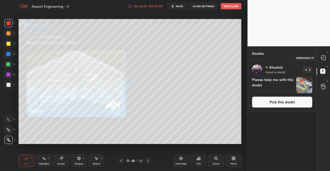
click at [322, 57] on icon at bounding box center [323, 57] width 5 height 5
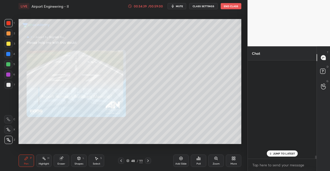
scroll to position [97, 67]
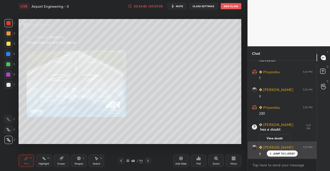
click at [275, 149] on h6 "[PERSON_NAME]" at bounding box center [277, 147] width 31 height 5
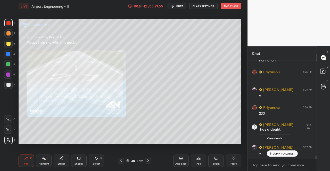
click at [216, 161] on div "Zoom" at bounding box center [215, 161] width 15 height 12
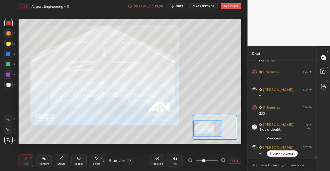
click at [26, 162] on div "Pen P" at bounding box center [26, 161] width 15 height 12
click at [28, 158] on icon at bounding box center [26, 158] width 3 height 3
click at [274, 152] on p "JUMP TO LATEST" at bounding box center [284, 153] width 22 height 3
click at [238, 160] on button "EXIT" at bounding box center [235, 161] width 12 height 6
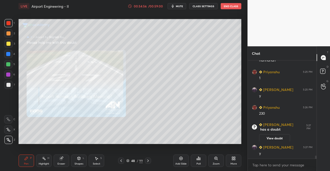
click at [122, 158] on div at bounding box center [121, 161] width 6 height 6
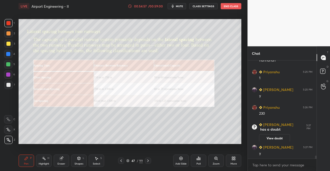
click at [146, 160] on div at bounding box center [148, 161] width 6 height 6
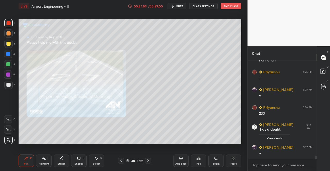
click at [122, 162] on icon at bounding box center [121, 161] width 4 height 4
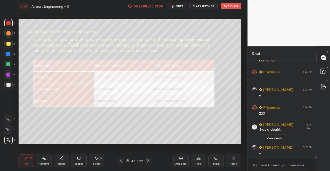
scroll to position [3087, 0]
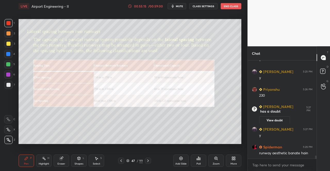
click at [148, 160] on icon at bounding box center [148, 161] width 4 height 4
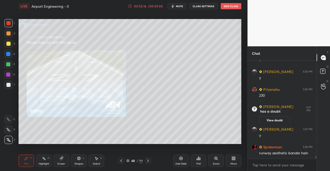
click at [150, 163] on div at bounding box center [148, 161] width 6 height 6
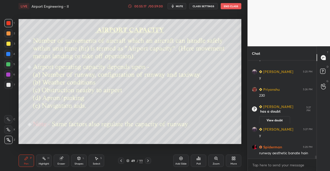
click at [30, 160] on div "Pen P" at bounding box center [26, 161] width 15 height 12
click at [29, 157] on div "Pen P" at bounding box center [26, 161] width 15 height 12
click at [30, 158] on div "Pen P" at bounding box center [26, 161] width 15 height 12
click at [28, 153] on div "Pen P Highlight H Eraser Shapes L Select S 49 / 99 Add Slide Poll Zoom More" at bounding box center [130, 161] width 223 height 21
click at [8, 46] on div at bounding box center [8, 44] width 4 height 4
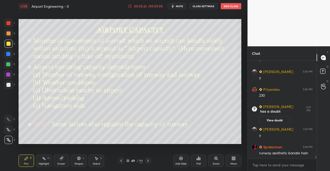
click at [9, 19] on div at bounding box center [8, 23] width 8 height 8
click at [81, 159] on div "Shapes L" at bounding box center [78, 161] width 15 height 12
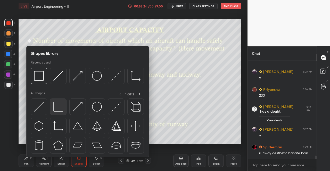
click at [57, 108] on img at bounding box center [58, 107] width 10 height 10
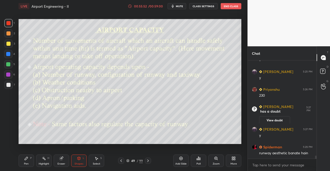
click at [28, 162] on div "Pen P" at bounding box center [26, 161] width 15 height 12
click at [122, 162] on icon at bounding box center [121, 161] width 4 height 4
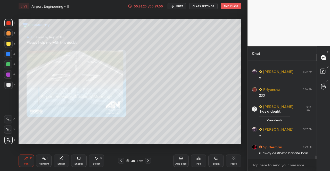
click at [122, 163] on icon at bounding box center [121, 161] width 4 height 4
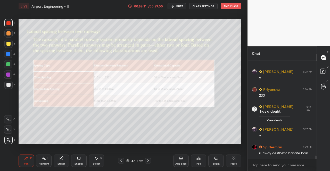
scroll to position [3104, 0]
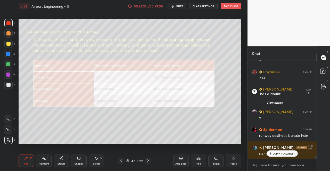
click at [149, 160] on icon at bounding box center [148, 161] width 4 height 4
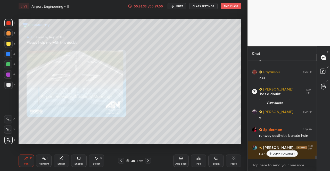
click at [148, 161] on icon at bounding box center [148, 161] width 4 height 4
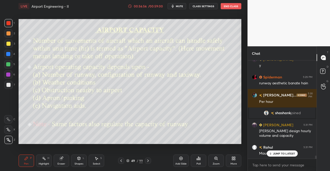
scroll to position [3175, 0]
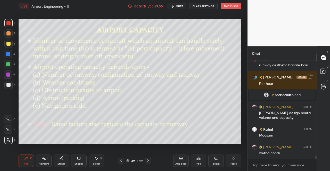
click at [147, 160] on icon at bounding box center [148, 161] width 4 height 4
click at [78, 161] on div "Shapes L" at bounding box center [78, 161] width 15 height 12
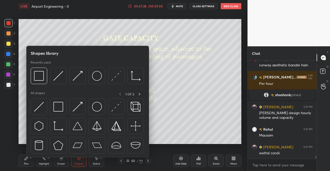
click at [56, 109] on img at bounding box center [58, 107] width 10 height 10
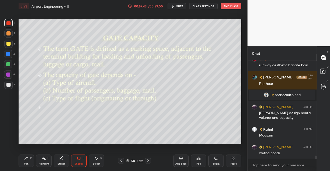
click at [148, 159] on icon at bounding box center [148, 161] width 4 height 4
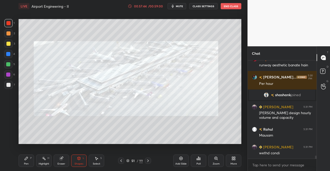
click at [21, 166] on div "Pen P" at bounding box center [26, 161] width 15 height 12
click at [22, 165] on div "Pen P" at bounding box center [26, 161] width 15 height 12
click at [9, 25] on div at bounding box center [8, 23] width 4 height 4
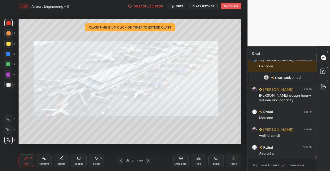
scroll to position [3211, 0]
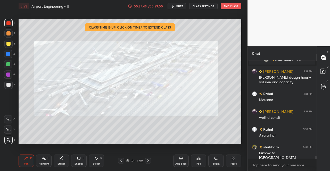
click at [149, 158] on div at bounding box center [148, 161] width 6 height 6
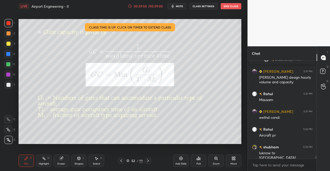
click at [23, 160] on div "Pen P" at bounding box center [26, 161] width 15 height 12
click at [25, 159] on icon at bounding box center [26, 159] width 4 height 4
click at [143, 7] on div "00:59:54" at bounding box center [140, 6] width 14 height 3
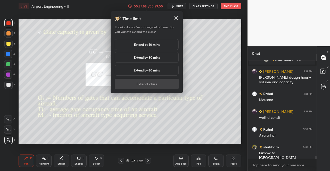
click at [148, 56] on h5 "Extend by 30 mins" at bounding box center [147, 57] width 26 height 5
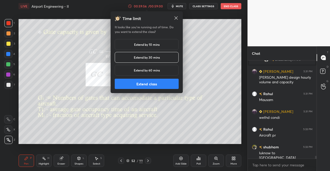
click at [149, 86] on button "Extend class" at bounding box center [147, 84] width 64 height 10
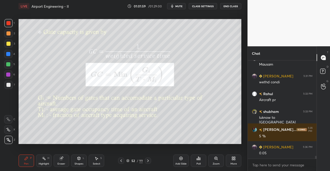
scroll to position [3251, 0]
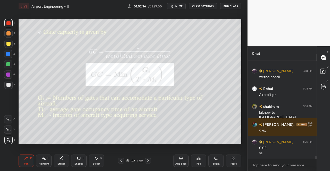
click at [147, 161] on icon at bounding box center [148, 161] width 4 height 4
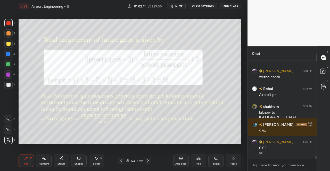
click at [77, 160] on icon at bounding box center [79, 159] width 4 height 4
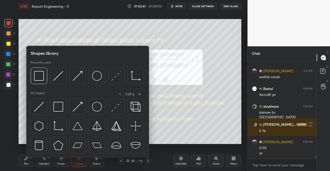
click at [59, 104] on img at bounding box center [58, 107] width 10 height 10
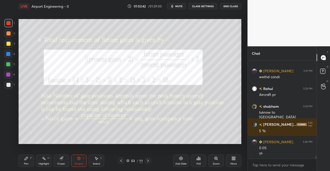
click at [7, 21] on div at bounding box center [8, 23] width 4 height 4
click at [23, 161] on div "Pen P" at bounding box center [26, 161] width 15 height 12
click at [28, 162] on div "Pen P" at bounding box center [26, 161] width 15 height 12
click at [122, 159] on div at bounding box center [121, 161] width 6 height 6
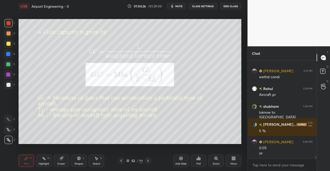
click at [149, 160] on icon at bounding box center [148, 161] width 4 height 4
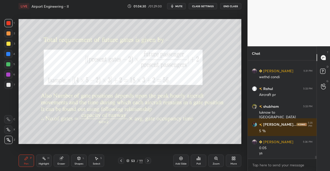
drag, startPoint x: 150, startPoint y: 149, endPoint x: 23, endPoint y: 163, distance: 128.4
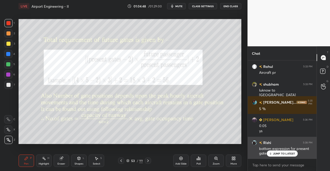
click at [281, 154] on p "JUMP TO LATEST" at bounding box center [284, 153] width 22 height 3
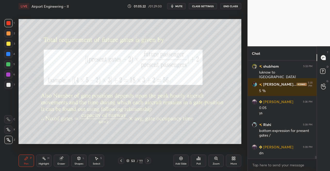
scroll to position [3309, 0]
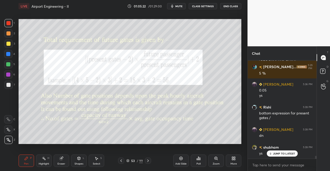
click at [148, 160] on icon at bounding box center [148, 161] width 2 height 3
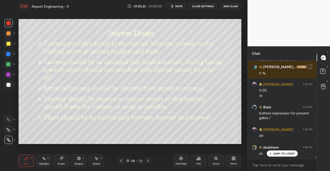
click at [283, 154] on p "JUMP TO LATEST" at bounding box center [284, 153] width 22 height 3
click at [26, 162] on div "Pen P" at bounding box center [26, 161] width 15 height 12
click at [28, 158] on div "Pen P" at bounding box center [26, 161] width 15 height 12
click at [81, 160] on icon at bounding box center [79, 159] width 4 height 4
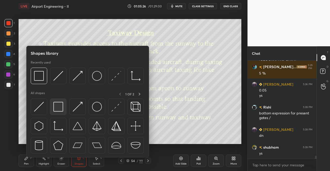
click at [57, 108] on img at bounding box center [58, 107] width 10 height 10
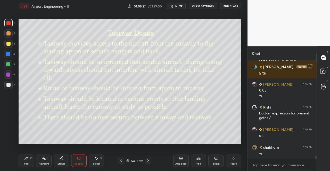
click at [7, 22] on div at bounding box center [8, 23] width 4 height 4
click at [148, 160] on icon at bounding box center [148, 161] width 4 height 4
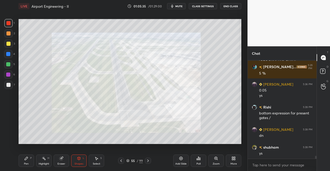
click at [24, 165] on div "Pen" at bounding box center [26, 164] width 5 height 3
click at [8, 22] on div at bounding box center [8, 23] width 4 height 4
click at [7, 24] on div at bounding box center [8, 23] width 4 height 4
click at [6, 24] on div at bounding box center [8, 23] width 8 height 8
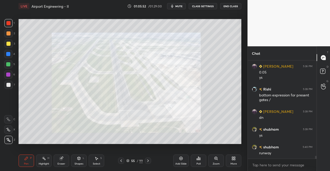
scroll to position [3345, 0]
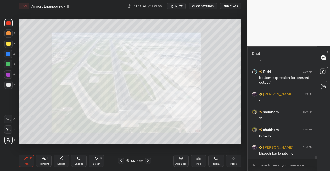
click at [23, 163] on div "Pen P" at bounding box center [26, 161] width 15 height 12
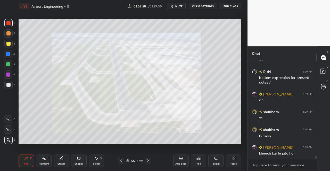
scroll to position [3363, 0]
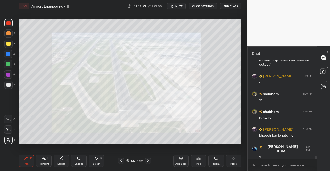
click at [7, 65] on div at bounding box center [8, 64] width 4 height 4
click at [13, 66] on div "5" at bounding box center [9, 64] width 11 height 8
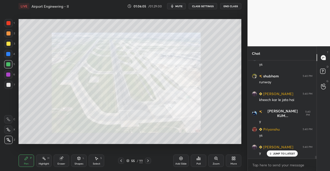
scroll to position [3416, 0]
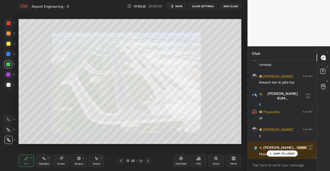
click at [5, 76] on div at bounding box center [8, 75] width 8 height 8
click at [13, 74] on div "6" at bounding box center [9, 75] width 11 height 8
click at [6, 55] on div at bounding box center [8, 54] width 4 height 4
click at [6, 54] on div at bounding box center [8, 54] width 4 height 4
click at [11, 54] on div at bounding box center [8, 54] width 8 height 8
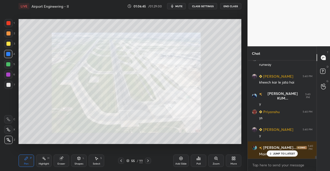
click at [9, 25] on div at bounding box center [8, 23] width 4 height 4
click at [9, 27] on div at bounding box center [8, 23] width 8 height 8
click at [7, 85] on div at bounding box center [8, 85] width 4 height 4
click at [7, 43] on div at bounding box center [8, 44] width 4 height 4
click at [14, 44] on div "3" at bounding box center [9, 44] width 11 height 8
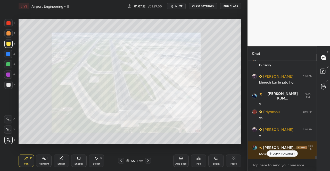
click at [59, 160] on div "Eraser" at bounding box center [61, 161] width 15 height 12
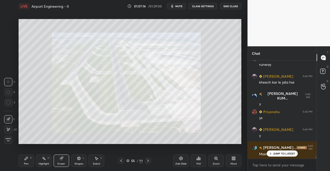
click at [36, 161] on div "Pen P Highlight H Eraser Shapes L Select S" at bounding box center [57, 161] width 77 height 12
click at [25, 159] on icon at bounding box center [26, 158] width 3 height 3
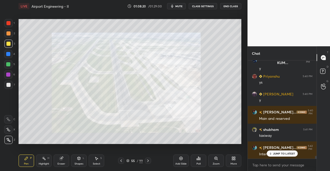
scroll to position [3469, 0]
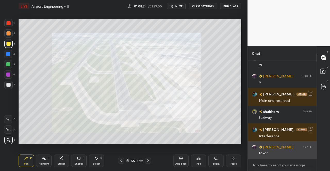
click at [272, 163] on textarea at bounding box center [282, 165] width 61 height 8
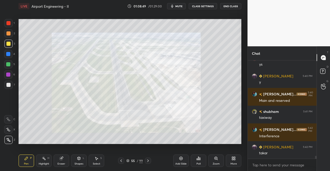
scroll to position [3482, 0]
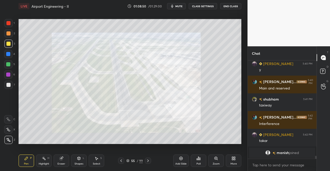
click at [8, 22] on div at bounding box center [8, 23] width 4 height 4
click at [8, 23] on div at bounding box center [8, 23] width 4 height 4
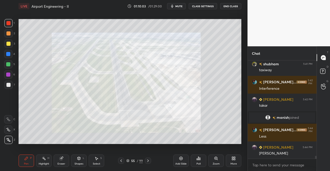
scroll to position [3340, 0]
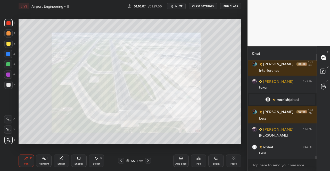
click at [149, 160] on icon at bounding box center [148, 161] width 4 height 4
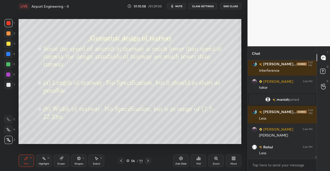
click at [13, 163] on div "1 2 3 4 5 6 7 C X Z C X Z E E Erase all H H LIVE Airport Engineering - II 01:10…" at bounding box center [121, 85] width 243 height 171
click at [16, 162] on div "1 2 3 4 5 6 7 C X Z C X Z E E Erase all H H LIVE Airport Engineering - II 01:10…" at bounding box center [121, 85] width 243 height 171
click at [17, 161] on div "LIVE Airport Engineering - II 01:10:08 / 01:29:00 mute CLASS SETTINGS End Class…" at bounding box center [130, 85] width 227 height 171
click at [148, 161] on icon at bounding box center [148, 161] width 4 height 4
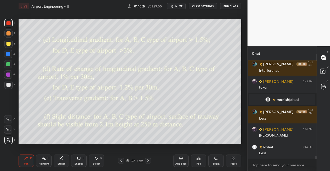
click at [22, 161] on div "Pen P" at bounding box center [26, 161] width 15 height 12
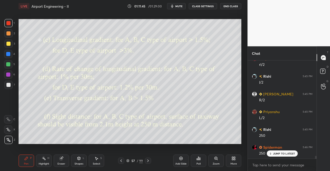
scroll to position [3500, 0]
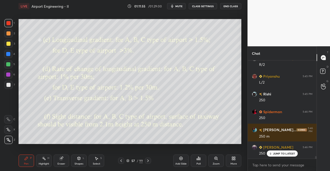
click at [150, 158] on div "Pen P Highlight H Eraser Shapes L Select S 57 / 99 Add Slide Poll Zoom More" at bounding box center [130, 161] width 223 height 21
click at [149, 158] on div at bounding box center [148, 161] width 6 height 6
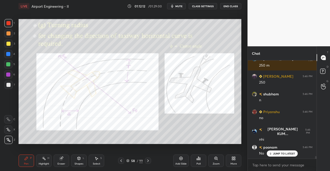
scroll to position [3589, 0]
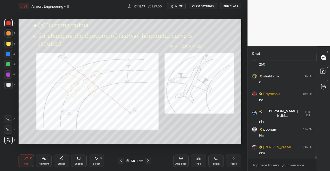
click at [121, 161] on icon at bounding box center [121, 161] width 4 height 4
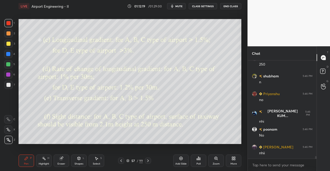
click at [122, 161] on icon at bounding box center [121, 161] width 4 height 4
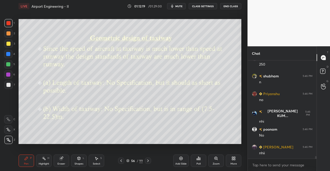
click at [121, 162] on icon at bounding box center [121, 161] width 4 height 4
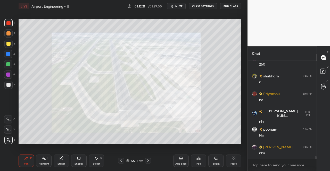
click at [64, 164] on div "Eraser" at bounding box center [62, 164] width 8 height 3
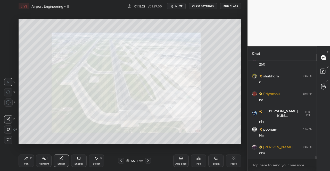
click at [7, 128] on icon at bounding box center [8, 130] width 4 height 4
click at [20, 159] on div "Pen P" at bounding box center [26, 161] width 15 height 12
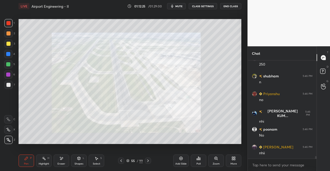
click at [59, 162] on div "Eraser" at bounding box center [61, 161] width 15 height 12
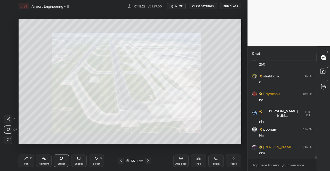
click at [8, 141] on span "Erase all" at bounding box center [8, 140] width 8 height 4
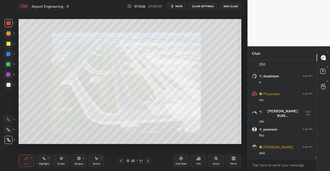
click at [21, 163] on div "Pen P" at bounding box center [26, 161] width 15 height 12
click at [7, 22] on div at bounding box center [8, 23] width 4 height 4
click at [10, 23] on div at bounding box center [8, 23] width 4 height 4
click at [148, 160] on icon at bounding box center [148, 161] width 4 height 4
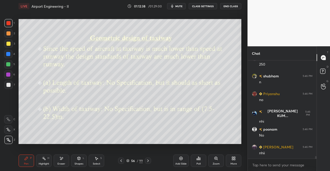
click at [147, 160] on icon at bounding box center [148, 161] width 4 height 4
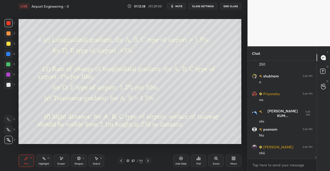
click at [148, 160] on icon at bounding box center [148, 161] width 4 height 4
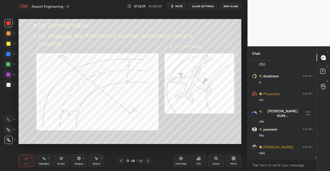
click at [19, 161] on div "Pen P" at bounding box center [26, 161] width 15 height 12
click at [21, 152] on div "Pen P Highlight H Eraser Shapes L Select S 58 / 99 Add Slide Poll Zoom More" at bounding box center [130, 161] width 223 height 21
click at [7, 25] on div at bounding box center [8, 23] width 4 height 4
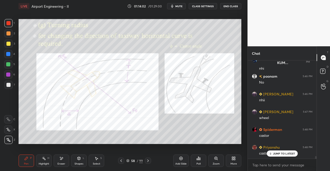
scroll to position [3660, 0]
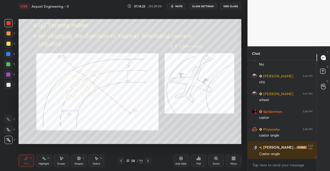
click at [148, 160] on icon at bounding box center [148, 161] width 4 height 4
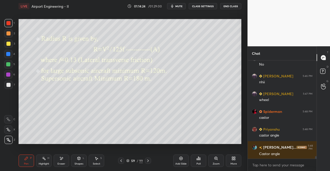
click at [21, 160] on div "Pen P" at bounding box center [26, 161] width 15 height 12
click at [149, 159] on div at bounding box center [148, 161] width 6 height 6
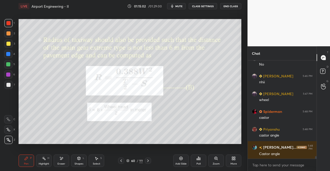
click at [21, 154] on div "Pen P Highlight H Eraser Shapes L Select S 60 / 99 Add Slide Poll Zoom More" at bounding box center [130, 161] width 223 height 21
click at [20, 151] on div "Setting up your live class Poll for secs No correct answer Start poll" at bounding box center [130, 81] width 227 height 138
click at [121, 160] on icon at bounding box center [121, 161] width 4 height 4
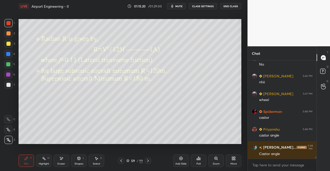
click at [121, 161] on icon at bounding box center [121, 161] width 4 height 4
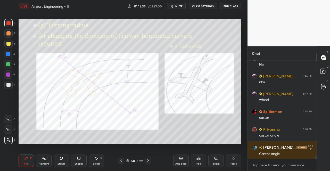
scroll to position [3678, 0]
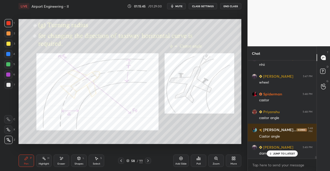
click at [147, 160] on icon at bounding box center [148, 161] width 4 height 4
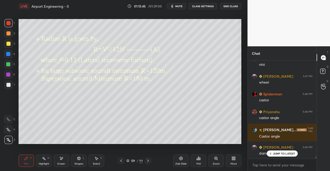
click at [147, 163] on icon at bounding box center [148, 161] width 4 height 4
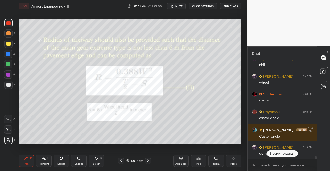
click at [29, 161] on div "Pen P" at bounding box center [26, 161] width 15 height 12
click at [24, 157] on div "Pen P" at bounding box center [26, 161] width 15 height 12
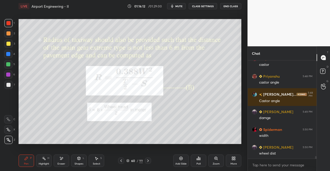
scroll to position [3736, 0]
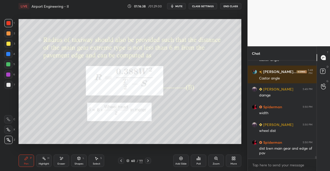
click at [123, 162] on icon at bounding box center [121, 161] width 4 height 4
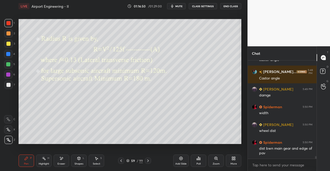
click at [149, 158] on div at bounding box center [148, 161] width 6 height 6
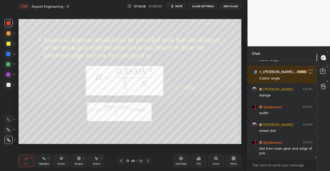
click at [121, 160] on icon at bounding box center [121, 161] width 4 height 4
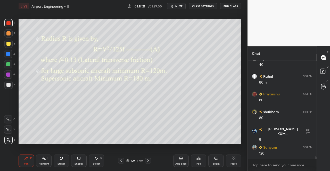
scroll to position [3914, 0]
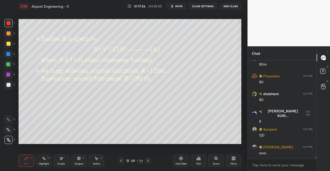
click at [121, 159] on icon at bounding box center [121, 161] width 4 height 4
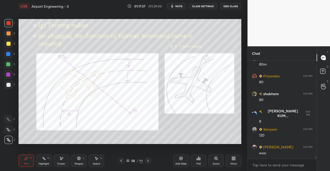
click at [147, 159] on div at bounding box center [148, 161] width 6 height 6
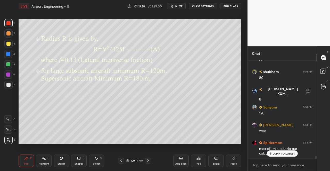
click at [148, 160] on icon at bounding box center [148, 161] width 4 height 4
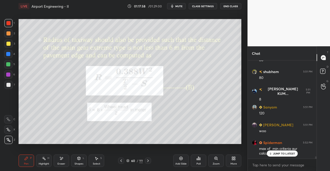
click at [151, 162] on div at bounding box center [148, 161] width 6 height 6
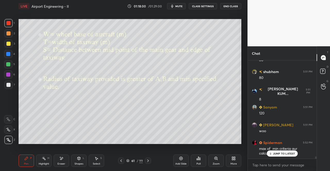
click at [120, 159] on icon at bounding box center [121, 161] width 4 height 4
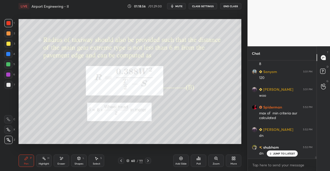
scroll to position [3990, 0]
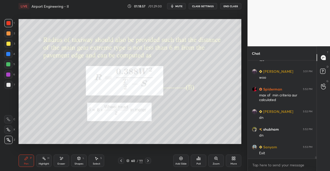
click at [149, 163] on icon at bounding box center [148, 161] width 4 height 4
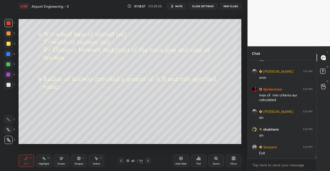
scroll to position [4007, 0]
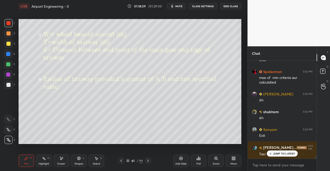
click at [148, 161] on icon at bounding box center [148, 161] width 4 height 4
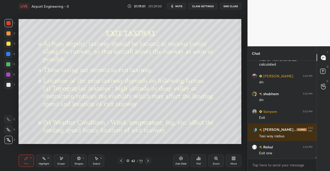
click at [22, 160] on div "Pen P" at bounding box center [26, 161] width 15 height 12
click at [24, 160] on icon at bounding box center [26, 159] width 4 height 4
click at [150, 161] on icon at bounding box center [148, 161] width 4 height 4
click at [150, 162] on div at bounding box center [148, 161] width 6 height 6
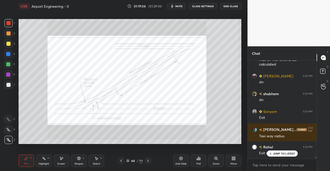
scroll to position [4043, 0]
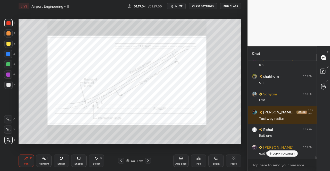
click at [28, 160] on div "Pen P" at bounding box center [26, 161] width 15 height 12
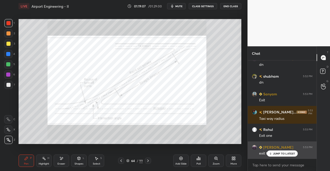
click at [276, 154] on p "JUMP TO LATEST" at bounding box center [284, 153] width 22 height 3
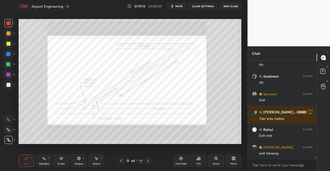
click at [5, 21] on div at bounding box center [8, 23] width 8 height 8
click at [8, 26] on div at bounding box center [8, 23] width 8 height 8
click at [8, 53] on div at bounding box center [8, 54] width 4 height 4
click at [11, 54] on div at bounding box center [8, 54] width 8 height 8
click at [9, 73] on div at bounding box center [8, 75] width 4 height 4
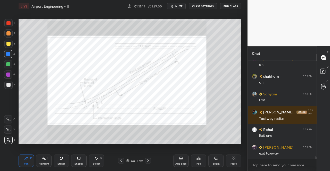
click at [10, 76] on div at bounding box center [8, 75] width 4 height 4
click at [121, 160] on icon at bounding box center [121, 161] width 4 height 4
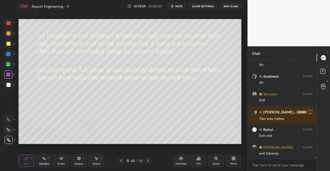
click at [121, 160] on icon at bounding box center [121, 161] width 4 height 4
click at [121, 161] on icon at bounding box center [121, 161] width 4 height 4
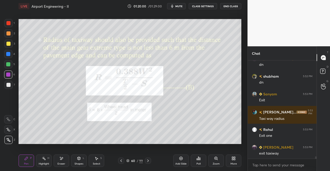
click at [121, 160] on icon at bounding box center [121, 161] width 4 height 4
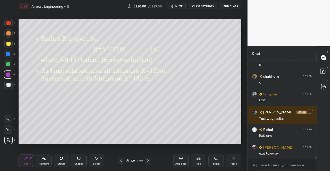
click at [121, 160] on icon at bounding box center [121, 161] width 4 height 4
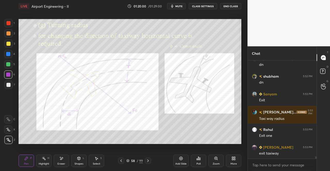
click at [121, 160] on icon at bounding box center [121, 161] width 4 height 4
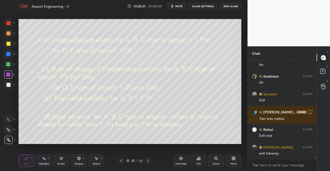
click at [120, 161] on icon at bounding box center [121, 161] width 4 height 4
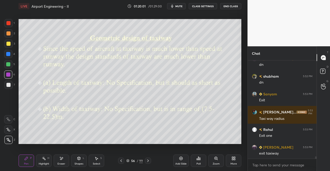
click at [120, 161] on icon at bounding box center [121, 161] width 4 height 4
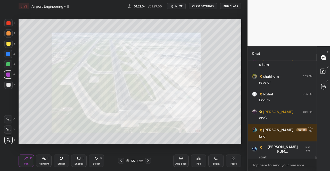
scroll to position [4239, 0]
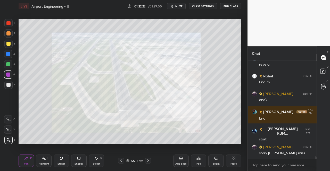
click at [6, 20] on div at bounding box center [8, 23] width 8 height 8
click at [8, 24] on div at bounding box center [8, 23] width 4 height 4
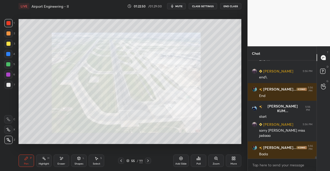
scroll to position [4280, 0]
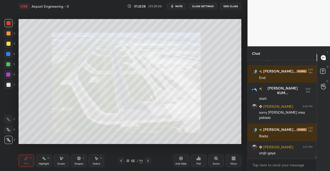
click at [148, 160] on icon at bounding box center [148, 161] width 2 height 3
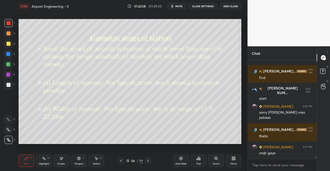
scroll to position [4285, 0]
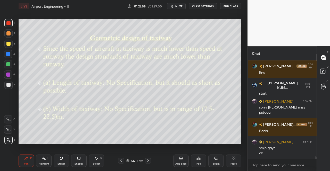
click at [147, 160] on icon at bounding box center [148, 161] width 4 height 4
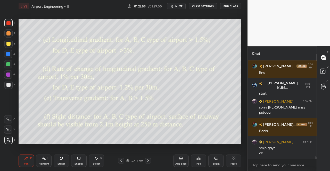
click at [148, 161] on icon at bounding box center [148, 161] width 4 height 4
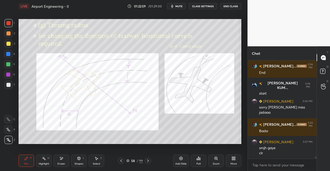
click at [146, 161] on icon at bounding box center [148, 161] width 4 height 4
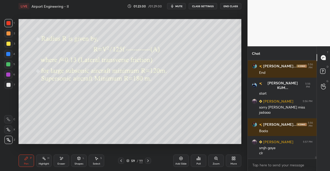
click at [148, 159] on icon at bounding box center [148, 161] width 4 height 4
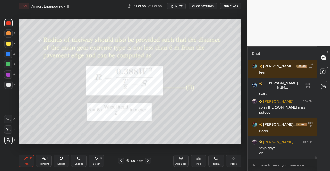
click at [148, 160] on icon at bounding box center [148, 161] width 4 height 4
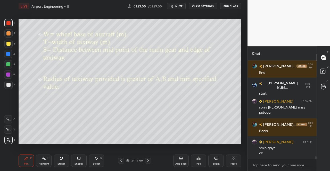
click at [148, 160] on icon at bounding box center [148, 161] width 2 height 3
click at [146, 161] on icon at bounding box center [148, 161] width 4 height 4
click at [147, 161] on icon at bounding box center [148, 161] width 4 height 4
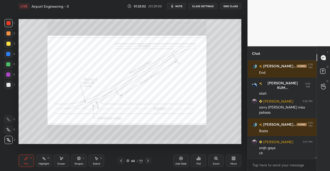
click at [117, 161] on div "64 / 99" at bounding box center [134, 161] width 77 height 6
click at [120, 160] on icon at bounding box center [121, 161] width 4 height 4
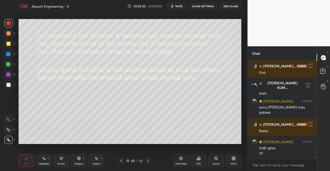
click at [149, 159] on div at bounding box center [148, 161] width 6 height 6
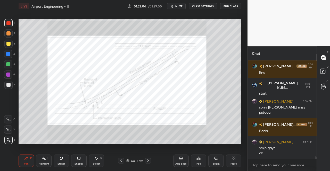
click at [148, 158] on div "Pen P Highlight H Eraser Shapes L Select S 64 / 99 Add Slide Poll Zoom More" at bounding box center [130, 161] width 223 height 21
click at [144, 159] on div "64 / 99" at bounding box center [134, 161] width 33 height 6
click at [150, 161] on div at bounding box center [148, 161] width 6 height 6
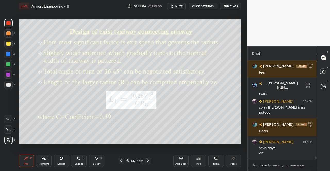
click at [22, 156] on div "Pen P" at bounding box center [26, 161] width 15 height 12
click at [20, 159] on div "Pen P" at bounding box center [26, 161] width 15 height 12
click at [8, 23] on div at bounding box center [8, 23] width 4 height 4
click at [7, 23] on div at bounding box center [8, 23] width 4 height 4
click at [12, 26] on div at bounding box center [8, 23] width 8 height 8
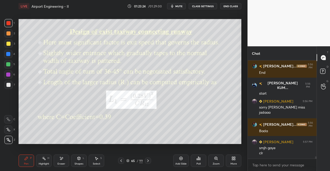
scroll to position [4297, 0]
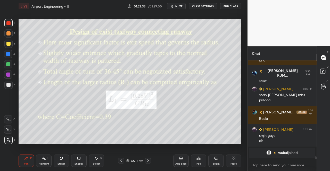
click at [122, 159] on icon at bounding box center [121, 161] width 4 height 4
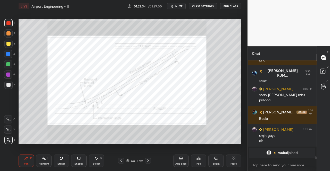
click at [148, 160] on icon at bounding box center [148, 161] width 4 height 4
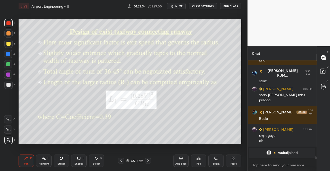
click at [120, 161] on icon at bounding box center [121, 161] width 4 height 4
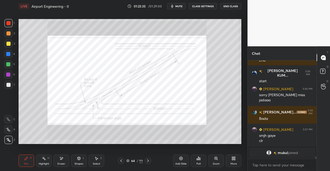
click at [74, 158] on div "Shapes L" at bounding box center [78, 161] width 15 height 12
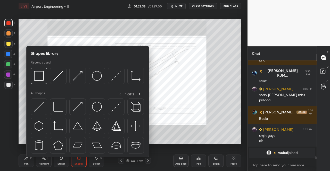
click at [62, 160] on icon at bounding box center [61, 159] width 3 height 3
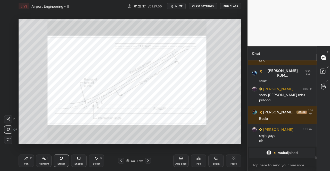
click at [6, 141] on span "Erase all" at bounding box center [8, 140] width 8 height 4
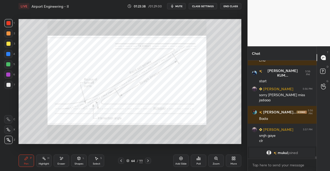
click at [22, 157] on div "Pen P" at bounding box center [26, 161] width 15 height 12
click at [23, 153] on div "Pen P Highlight H Eraser Shapes L Select S 64 / 99 Add Slide Poll Zoom More" at bounding box center [130, 161] width 223 height 21
click at [146, 163] on icon at bounding box center [148, 161] width 4 height 4
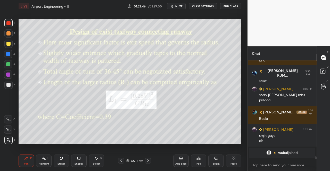
click at [147, 162] on icon at bounding box center [148, 161] width 4 height 4
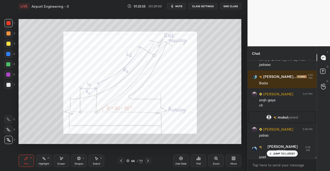
scroll to position [4057, 0]
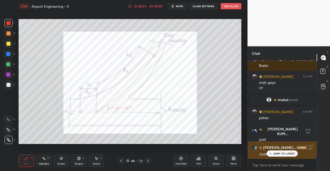
click at [274, 153] on p "JUMP TO LATEST" at bounding box center [284, 153] width 22 height 3
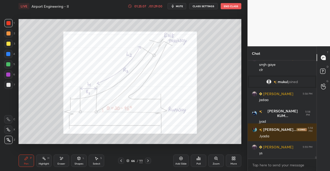
click at [148, 159] on div at bounding box center [148, 161] width 6 height 6
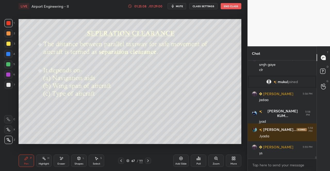
click at [19, 158] on div "Pen P" at bounding box center [26, 161] width 15 height 12
click at [23, 157] on div "Pen P" at bounding box center [26, 161] width 15 height 12
click at [78, 158] on icon at bounding box center [79, 158] width 3 height 1
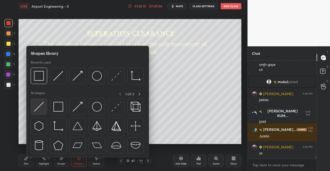
click at [39, 111] on img at bounding box center [39, 107] width 10 height 10
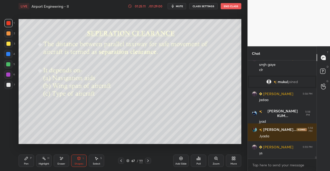
click at [83, 160] on div "L" at bounding box center [84, 158] width 2 height 3
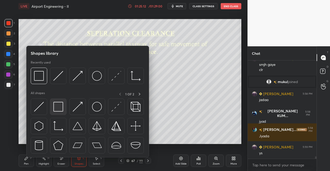
click at [60, 110] on img at bounding box center [58, 107] width 10 height 10
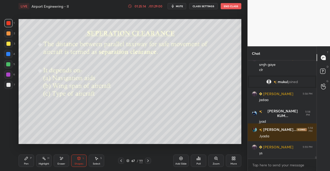
click at [30, 158] on div "Pen P" at bounding box center [26, 161] width 15 height 12
click at [28, 161] on div "Pen P" at bounding box center [26, 161] width 15 height 12
click at [120, 159] on icon at bounding box center [121, 161] width 4 height 4
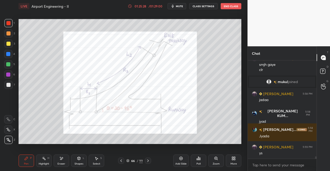
click at [120, 161] on icon at bounding box center [121, 161] width 4 height 4
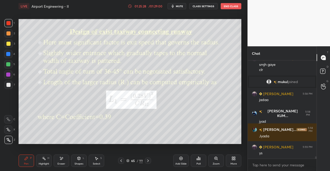
click at [120, 161] on icon at bounding box center [121, 161] width 4 height 4
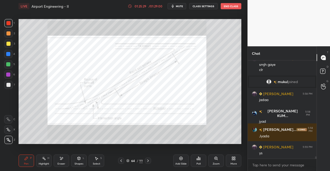
click at [120, 161] on icon at bounding box center [121, 161] width 4 height 4
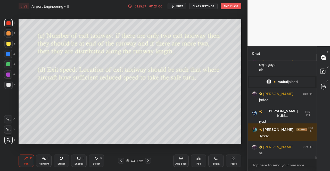
click at [120, 161] on icon at bounding box center [121, 161] width 4 height 4
click at [121, 161] on icon at bounding box center [121, 161] width 2 height 3
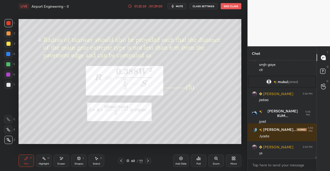
click at [121, 161] on icon at bounding box center [121, 161] width 2 height 3
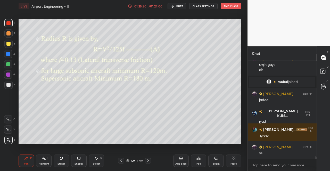
click at [120, 161] on icon at bounding box center [121, 161] width 4 height 4
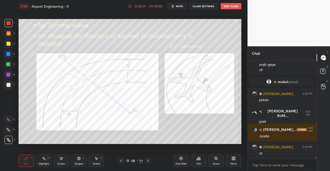
click at [121, 160] on icon at bounding box center [121, 161] width 4 height 4
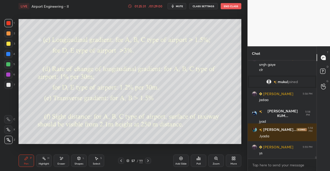
click at [120, 159] on div at bounding box center [121, 161] width 6 height 6
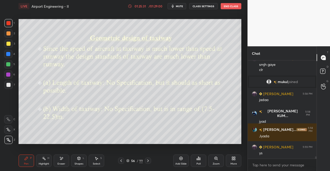
click at [120, 160] on icon at bounding box center [121, 161] width 4 height 4
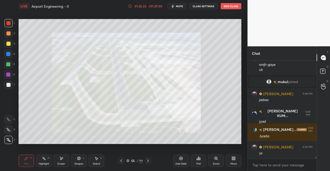
click at [120, 160] on icon at bounding box center [121, 161] width 4 height 4
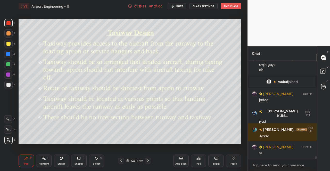
click at [146, 160] on icon at bounding box center [148, 161] width 4 height 4
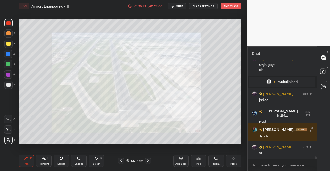
click at [68, 164] on div "Eraser" at bounding box center [61, 161] width 15 height 12
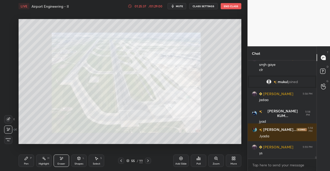
click at [10, 141] on span "Erase all" at bounding box center [8, 140] width 8 height 4
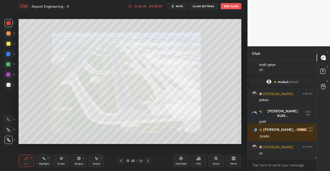
click at [31, 162] on div "Pen P" at bounding box center [26, 161] width 15 height 12
click at [7, 24] on div at bounding box center [8, 23] width 4 height 4
click at [8, 28] on div "1" at bounding box center [9, 24] width 10 height 10
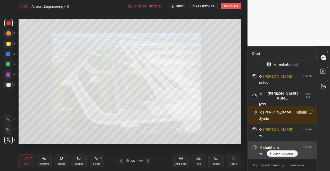
click at [279, 155] on p "JUMP TO LATEST" at bounding box center [284, 153] width 22 height 3
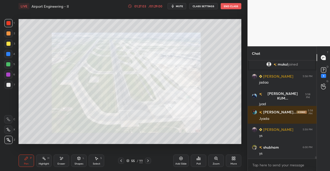
scroll to position [4115, 0]
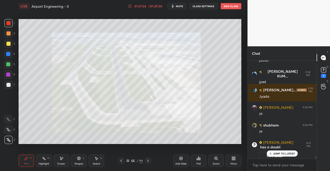
click at [149, 163] on icon at bounding box center [148, 161] width 4 height 4
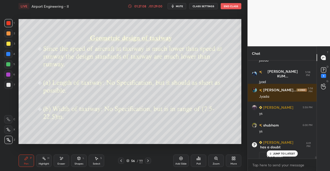
click at [148, 162] on icon at bounding box center [148, 161] width 4 height 4
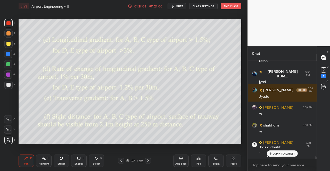
click at [148, 162] on icon at bounding box center [148, 161] width 4 height 4
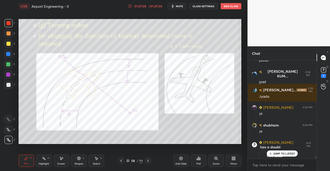
click at [149, 162] on icon at bounding box center [148, 161] width 4 height 4
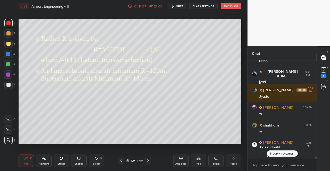
click at [150, 162] on div at bounding box center [148, 161] width 6 height 6
click at [150, 162] on icon at bounding box center [148, 161] width 4 height 4
click at [149, 161] on icon at bounding box center [148, 161] width 4 height 4
click at [148, 161] on icon at bounding box center [148, 161] width 4 height 4
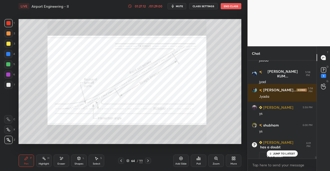
click at [150, 161] on div at bounding box center [148, 161] width 6 height 6
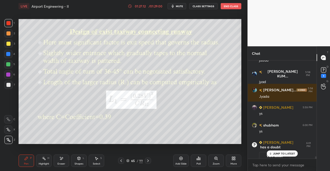
click at [150, 161] on div at bounding box center [148, 161] width 6 height 6
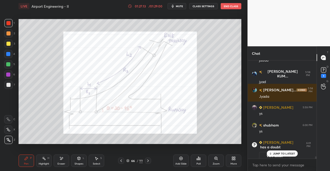
click at [151, 161] on div at bounding box center [148, 161] width 6 height 6
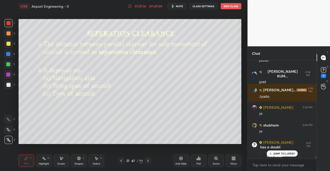
click at [149, 162] on icon at bounding box center [148, 161] width 4 height 4
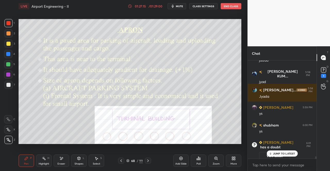
click at [123, 161] on icon at bounding box center [121, 161] width 4 height 4
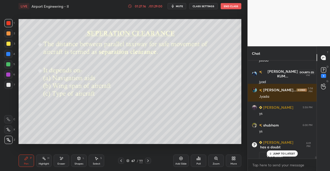
click at [323, 76] on div "1" at bounding box center [323, 76] width 5 height 4
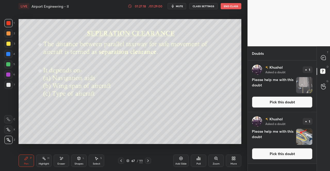
click at [281, 96] on div "[PERSON_NAME] Asked a doubt 1 Please help me with this doubt Pick this doubt" at bounding box center [282, 87] width 69 height 52
click at [280, 103] on button "Pick this doubt" at bounding box center [282, 102] width 61 height 11
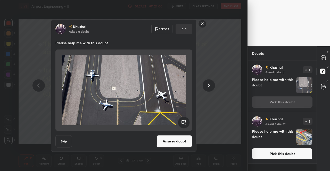
click at [202, 24] on rect at bounding box center [203, 24] width 8 height 8
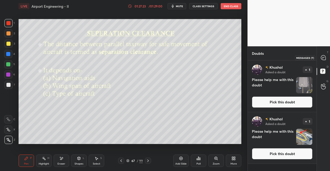
click at [326, 57] on icon at bounding box center [323, 57] width 5 height 5
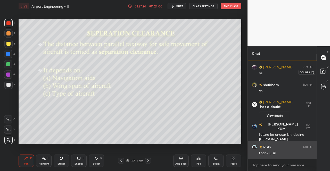
scroll to position [97, 67]
click at [276, 167] on textarea at bounding box center [282, 165] width 61 height 8
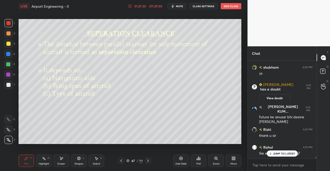
click at [287, 154] on p "JUMP TO LATEST" at bounding box center [284, 153] width 22 height 3
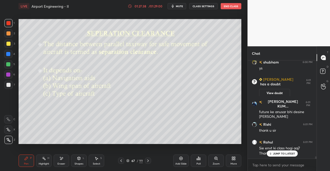
drag, startPoint x: 282, startPoint y: 154, endPoint x: 330, endPoint y: 136, distance: 51.7
click at [284, 154] on p "JUMP TO LATEST" at bounding box center [284, 153] width 22 height 3
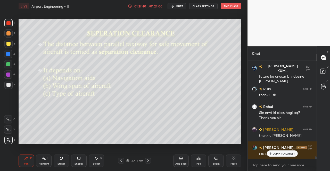
scroll to position [4291, 0]
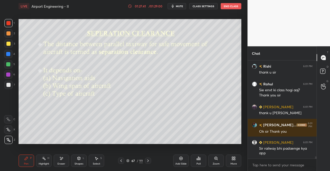
click at [177, 2] on div "LIVE Airport Engineering - II 01:27:41 / 01:29:00 mute CLASS SETTINGS End Class" at bounding box center [130, 6] width 223 height 12
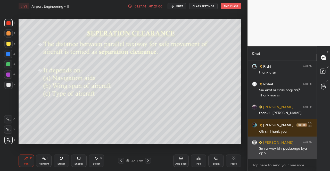
scroll to position [4309, 0]
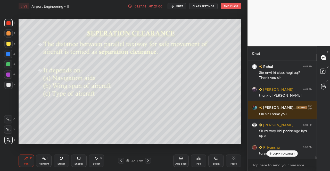
click at [290, 153] on p "JUMP TO LATEST" at bounding box center [284, 153] width 22 height 3
drag, startPoint x: 27, startPoint y: 164, endPoint x: 47, endPoint y: 147, distance: 26.3
click at [27, 163] on div "Pen" at bounding box center [26, 164] width 5 height 3
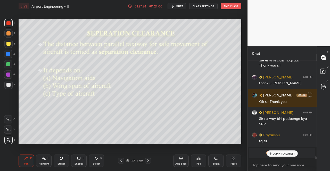
click at [294, 154] on div "[PERSON_NAME] 5:57 PM smjh gaye clr mukul joined [PERSON_NAME] 5:58 PM [PERSON_…" at bounding box center [282, 110] width 69 height 99
click at [14, 165] on div "1 2 3 4 5 6 7 C X Z E E Erase all H H LIVE Airport Engineering - II 01:27:58 / …" at bounding box center [121, 85] width 243 height 171
click at [19, 162] on div "Pen P" at bounding box center [26, 161] width 15 height 12
click at [177, 6] on span "mute" at bounding box center [179, 6] width 7 height 4
click at [228, 8] on button "End Class" at bounding box center [231, 6] width 21 height 6
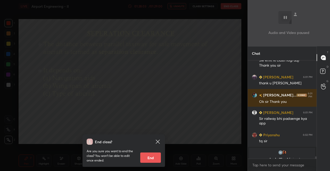
drag, startPoint x: 150, startPoint y: 160, endPoint x: 163, endPoint y: 151, distance: 16.0
click at [150, 160] on button "End" at bounding box center [150, 158] width 21 height 10
type textarea "x"
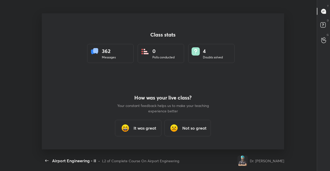
scroll to position [0, 0]
